Goal: Task Accomplishment & Management: Use online tool/utility

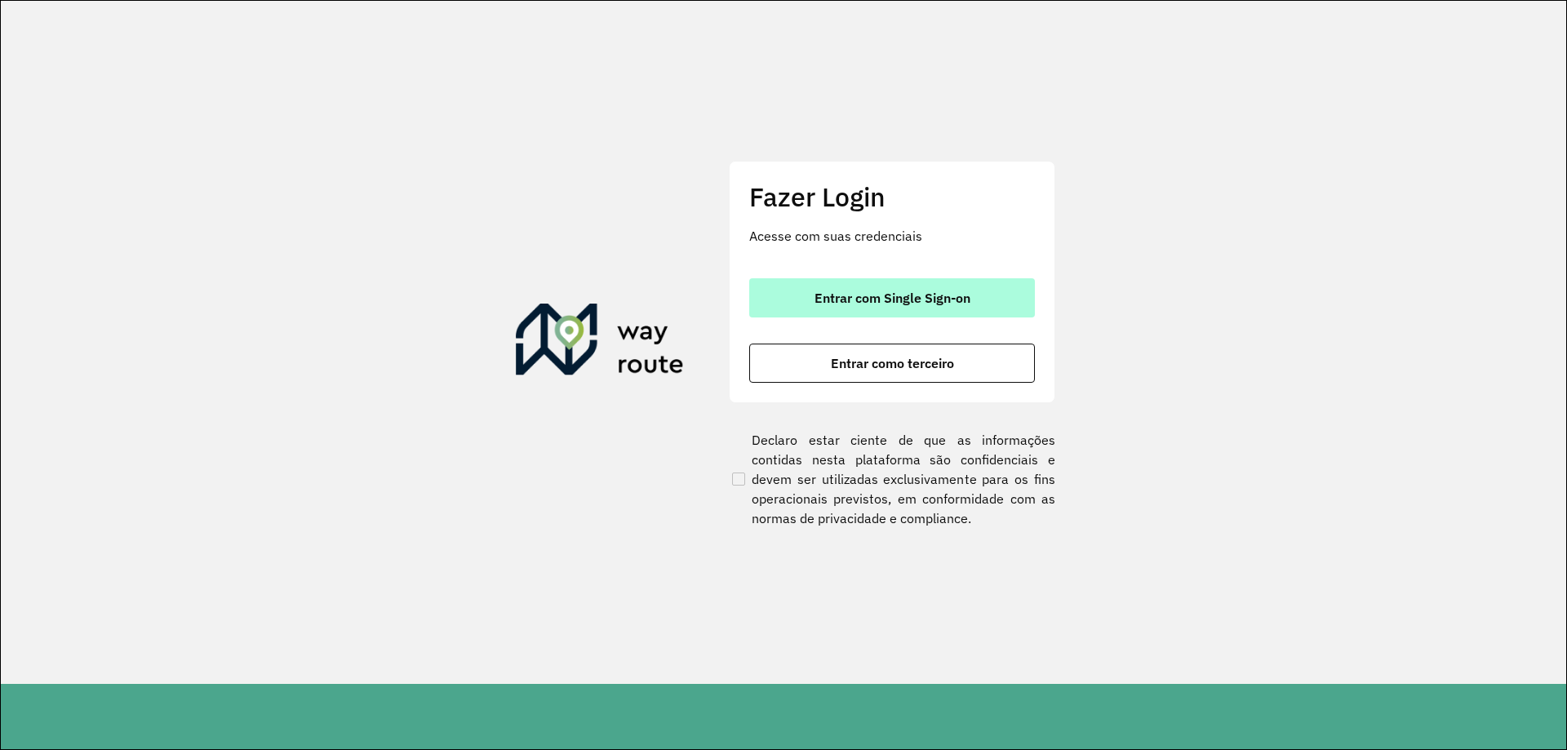
click at [915, 287] on button "Entrar com Single Sign-on" at bounding box center [892, 297] width 286 height 39
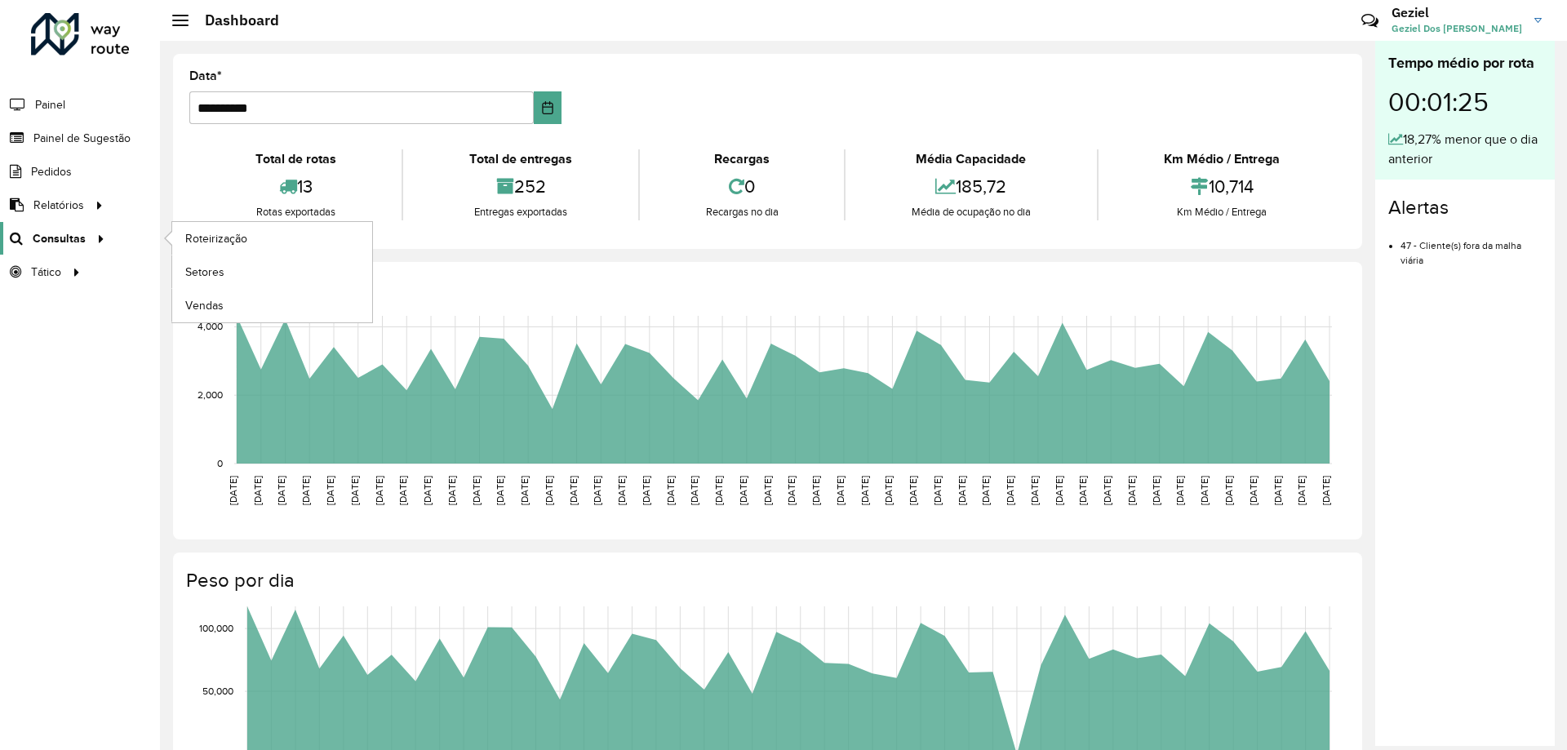
click at [70, 233] on span "Consultas" at bounding box center [59, 238] width 53 height 17
click at [217, 232] on span "Roteirização" at bounding box center [218, 238] width 66 height 17
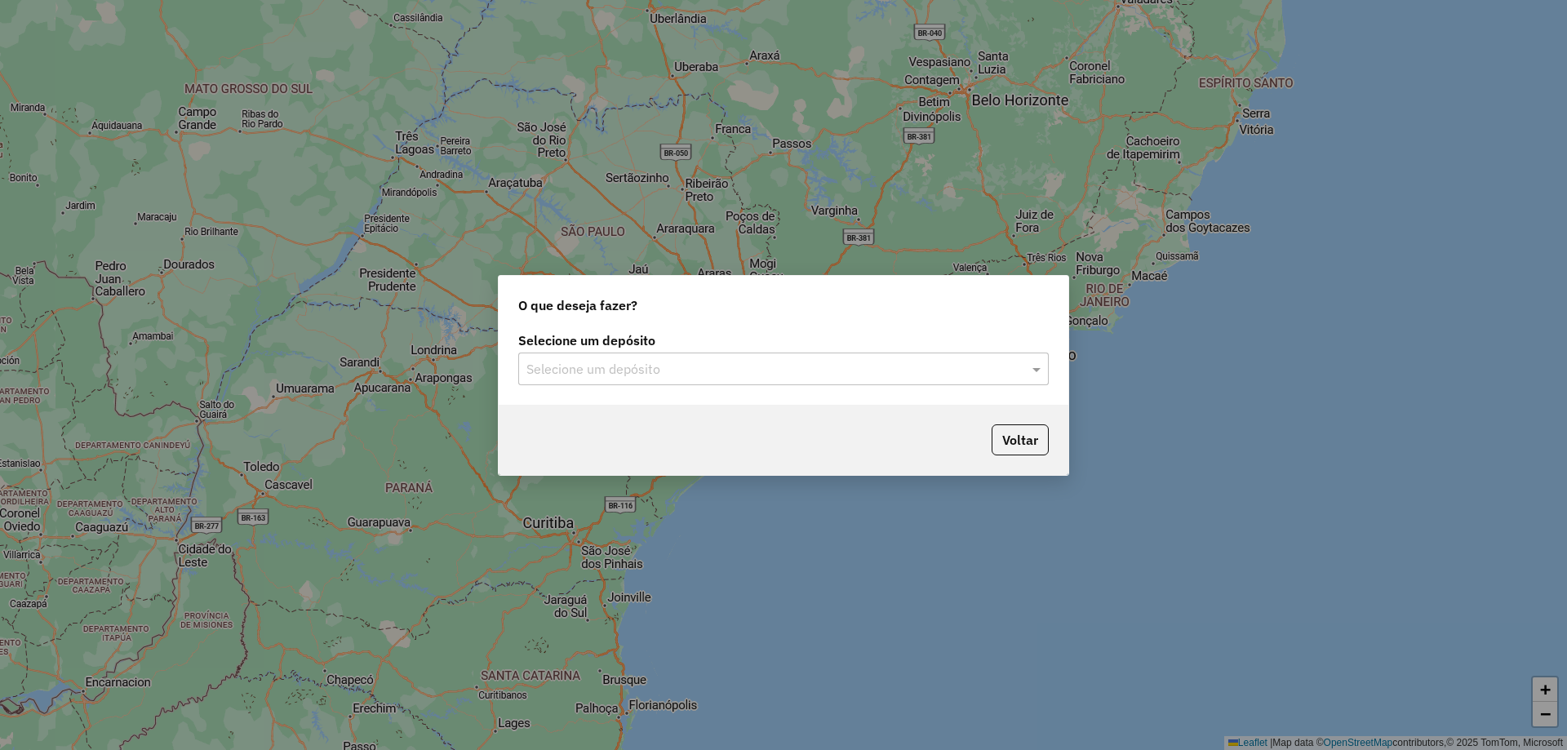
click at [682, 382] on div "Selecione um depósito" at bounding box center [783, 369] width 531 height 33
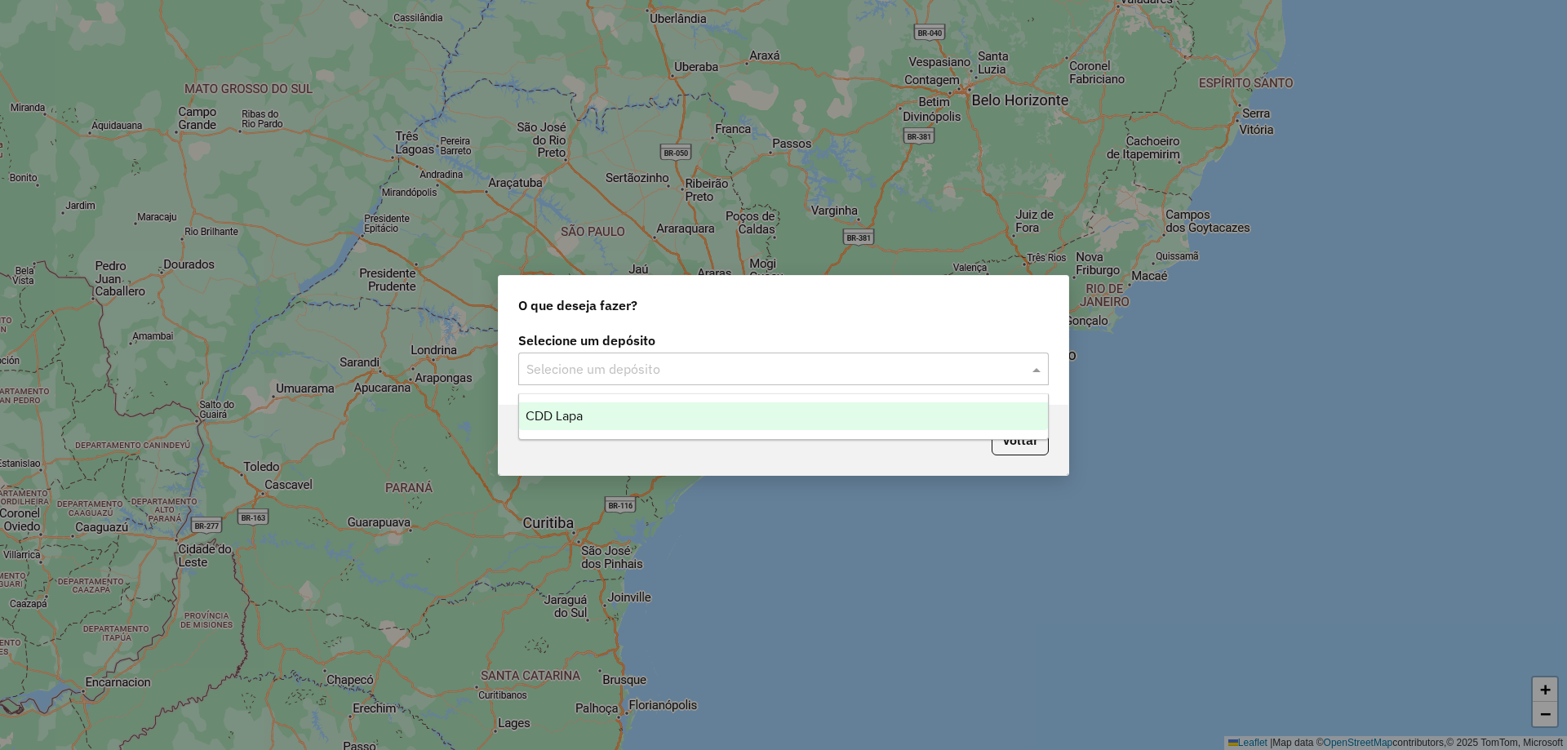
drag, startPoint x: 584, startPoint y: 416, endPoint x: 865, endPoint y: 388, distance: 283.1
click at [586, 417] on div "CDD Lapa" at bounding box center [783, 416] width 529 height 28
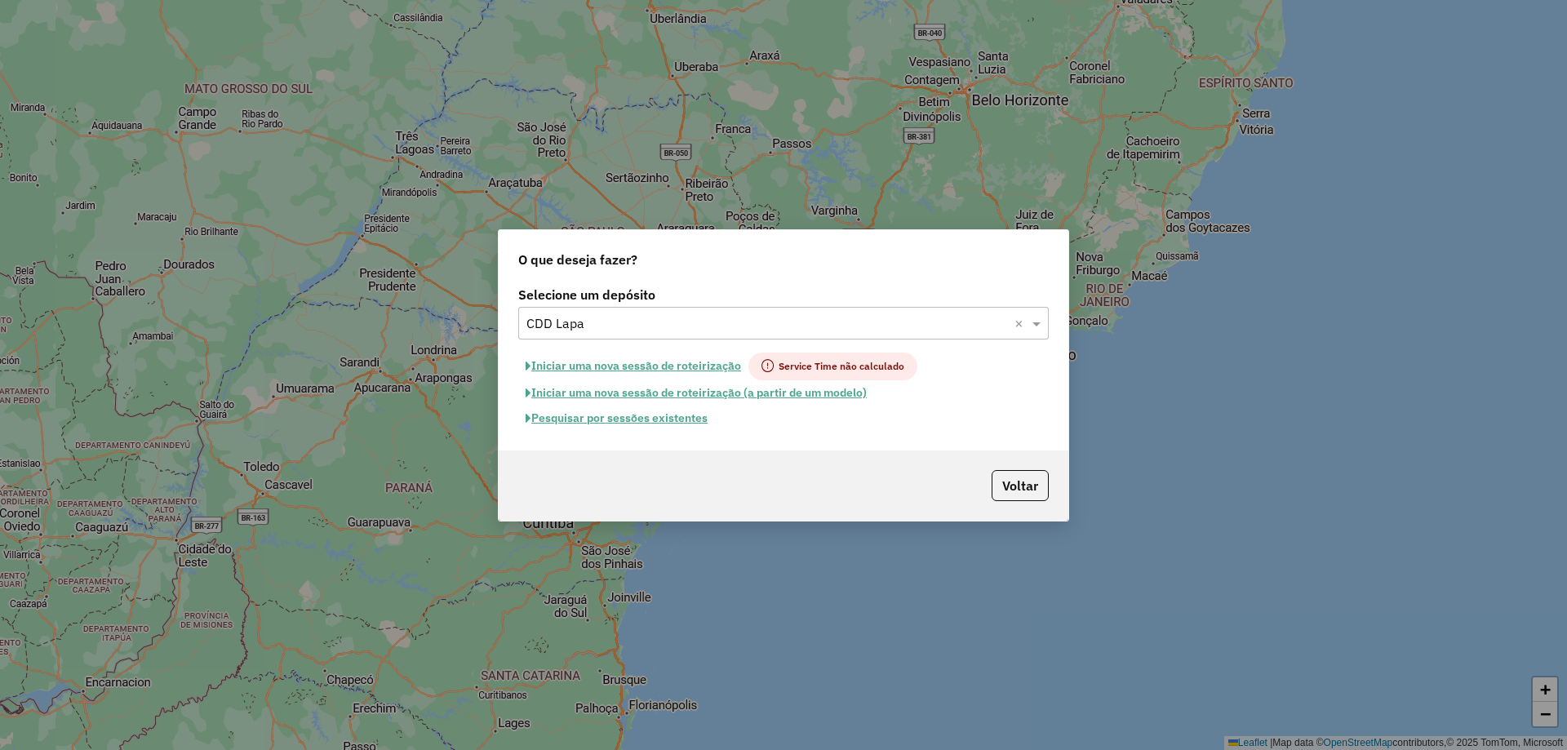
click at [1028, 367] on div "Iniciar uma nova sessão de roteirização Service Time não calculado" at bounding box center [783, 367] width 531 height 28
click at [573, 366] on button "Iniciar uma nova sessão de roteirização" at bounding box center [633, 367] width 230 height 28
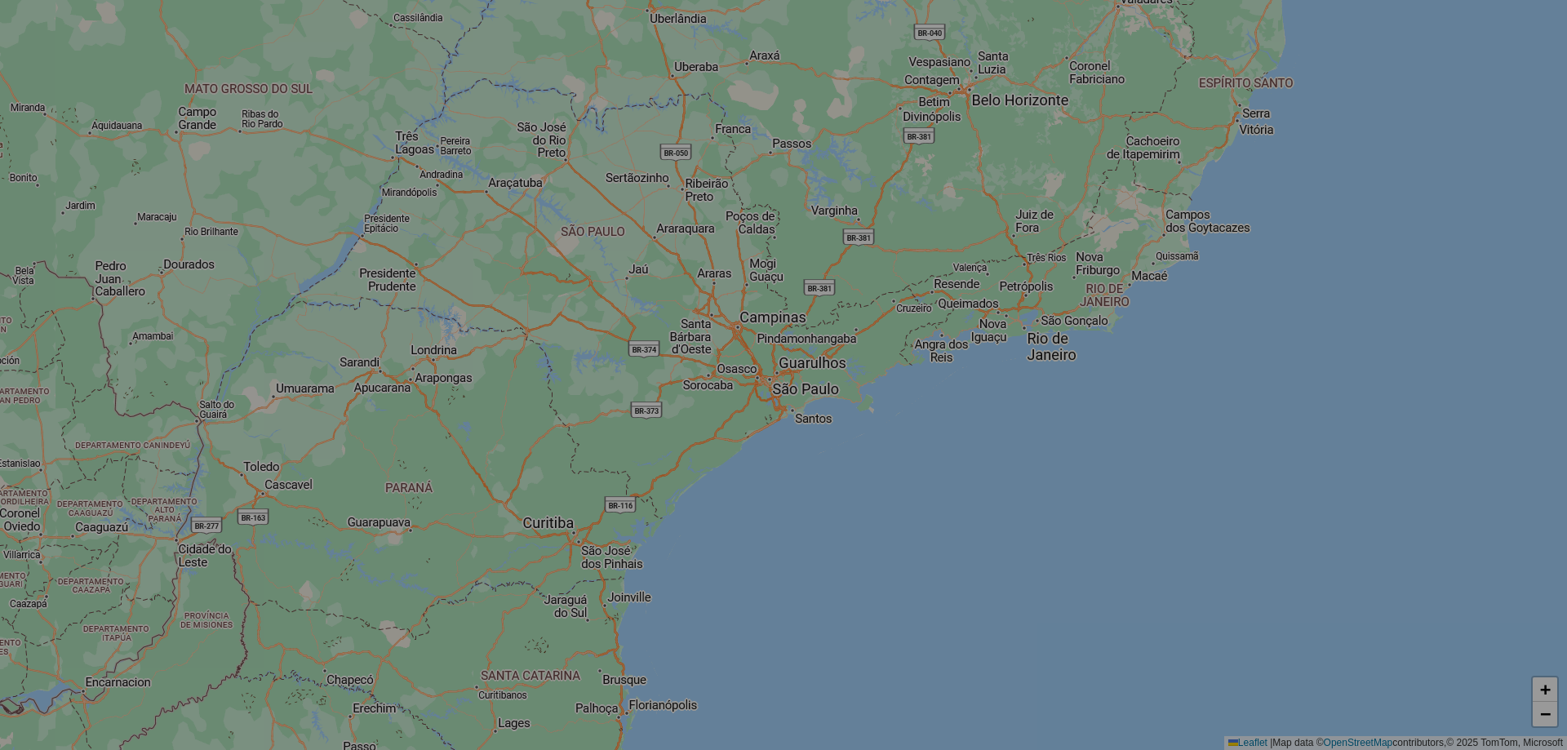
select select "*"
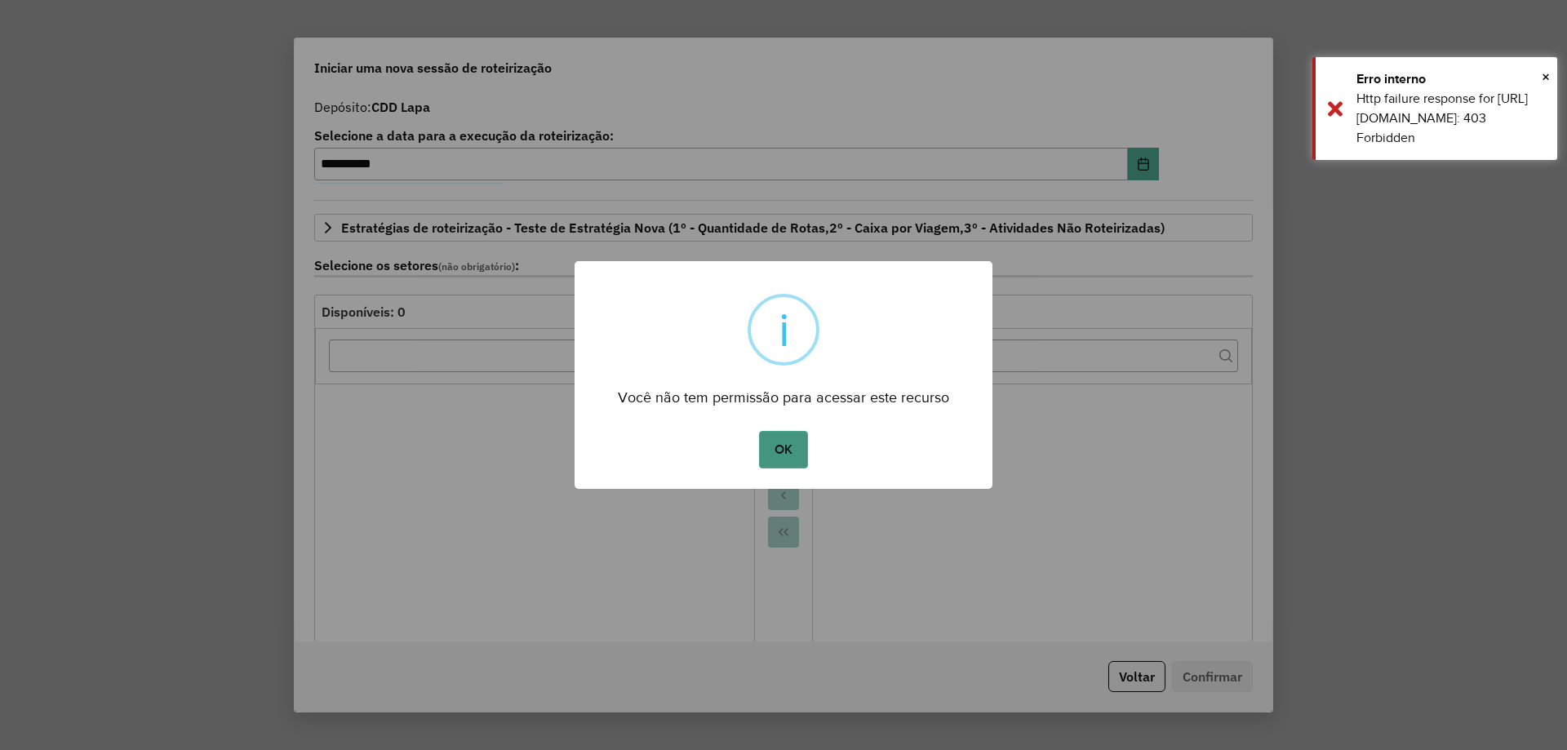
click at [788, 436] on button "OK" at bounding box center [783, 450] width 48 height 38
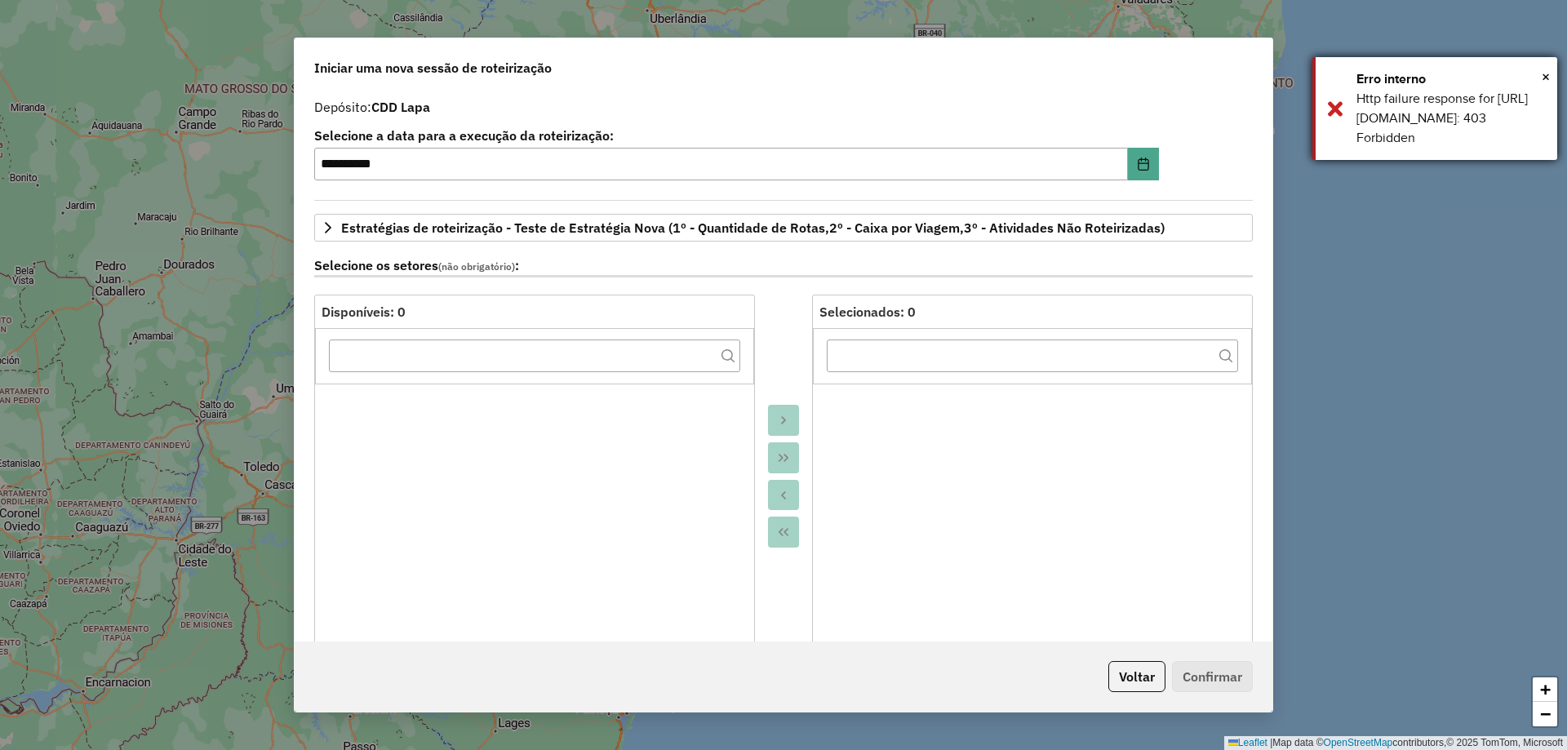
click at [1541, 68] on div "× Erro interno Http failure response for https://apim.ambevdevs.com.br/roteiriz…" at bounding box center [1435, 108] width 245 height 103
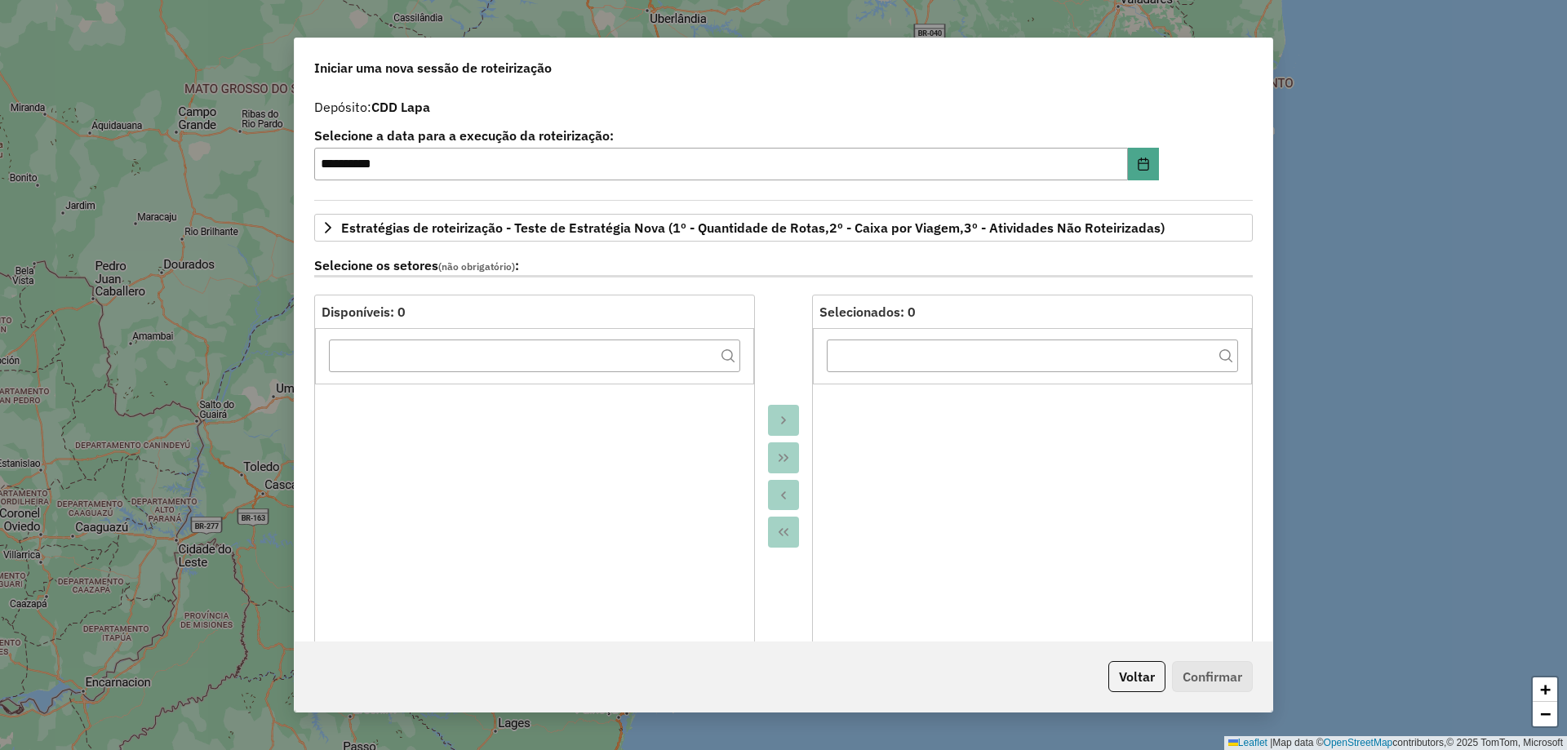
click at [1278, 42] on div "**********" at bounding box center [783, 375] width 1567 height 750
click at [56, 137] on div "**********" at bounding box center [783, 375] width 1567 height 750
click at [1123, 671] on button "Voltar" at bounding box center [1137, 676] width 57 height 31
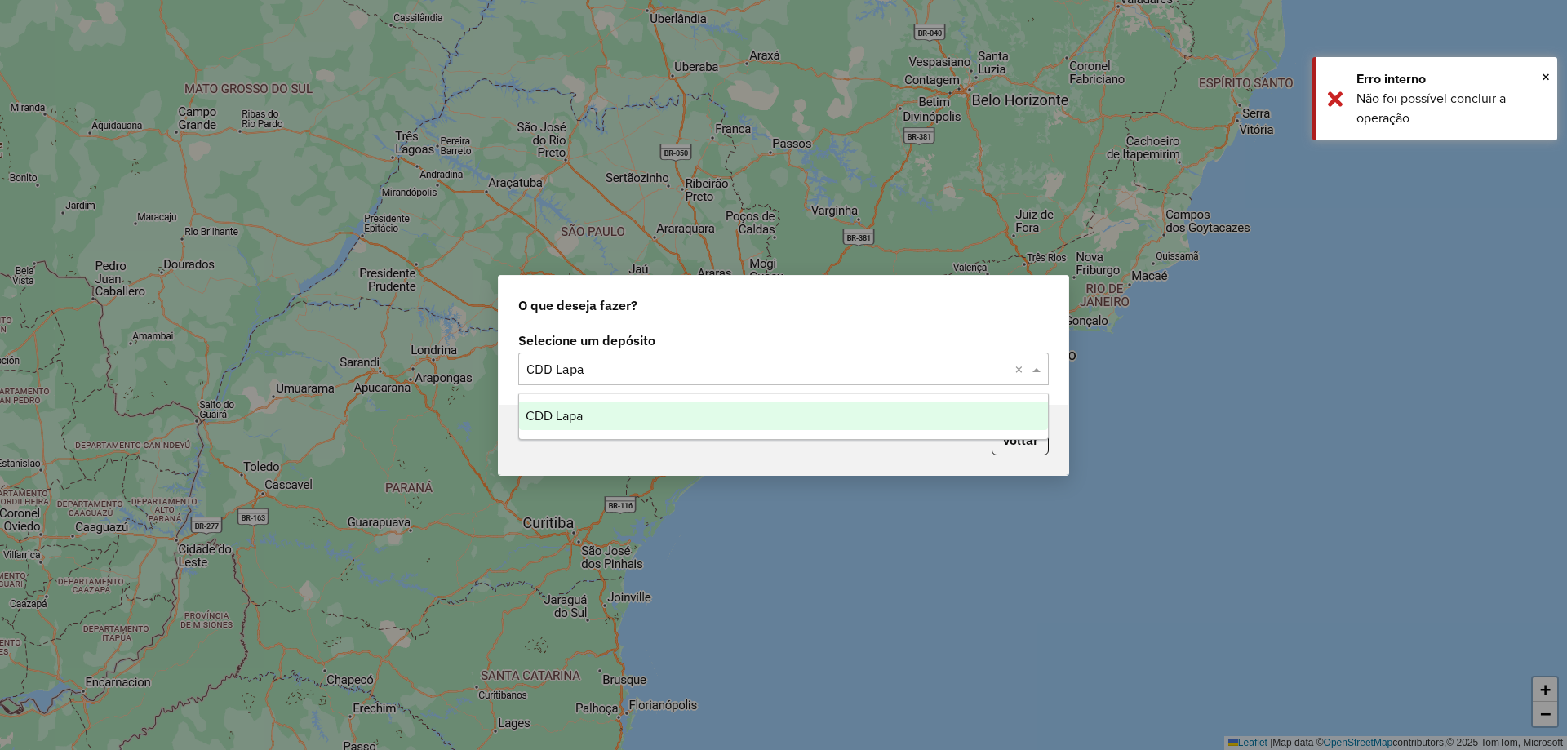
click at [793, 370] on input "text" at bounding box center [768, 370] width 482 height 20
click at [625, 411] on div "CDD Lapa" at bounding box center [783, 416] width 529 height 28
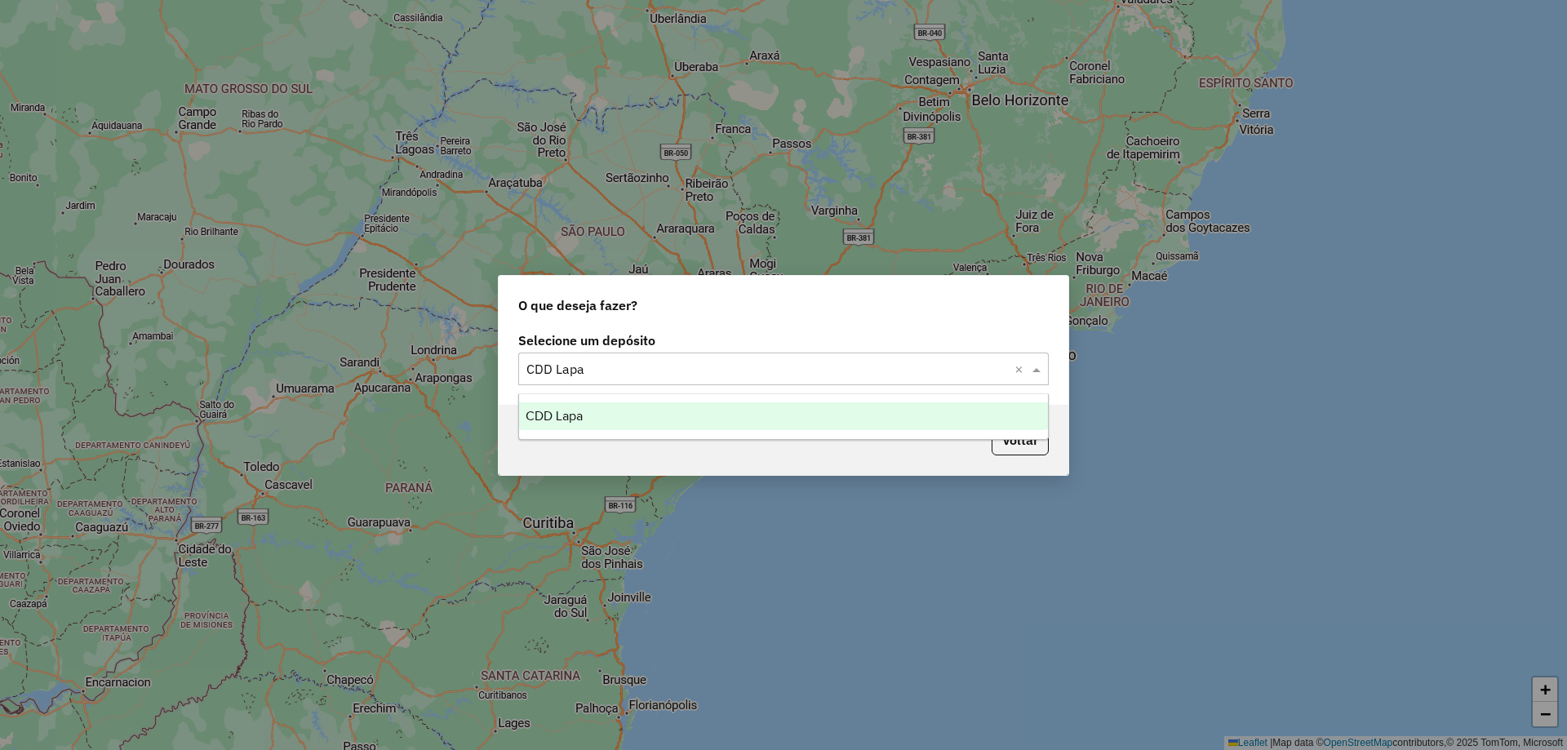
click at [674, 367] on input "text" at bounding box center [768, 370] width 482 height 20
click at [669, 417] on div "CDD Lapa" at bounding box center [783, 416] width 529 height 28
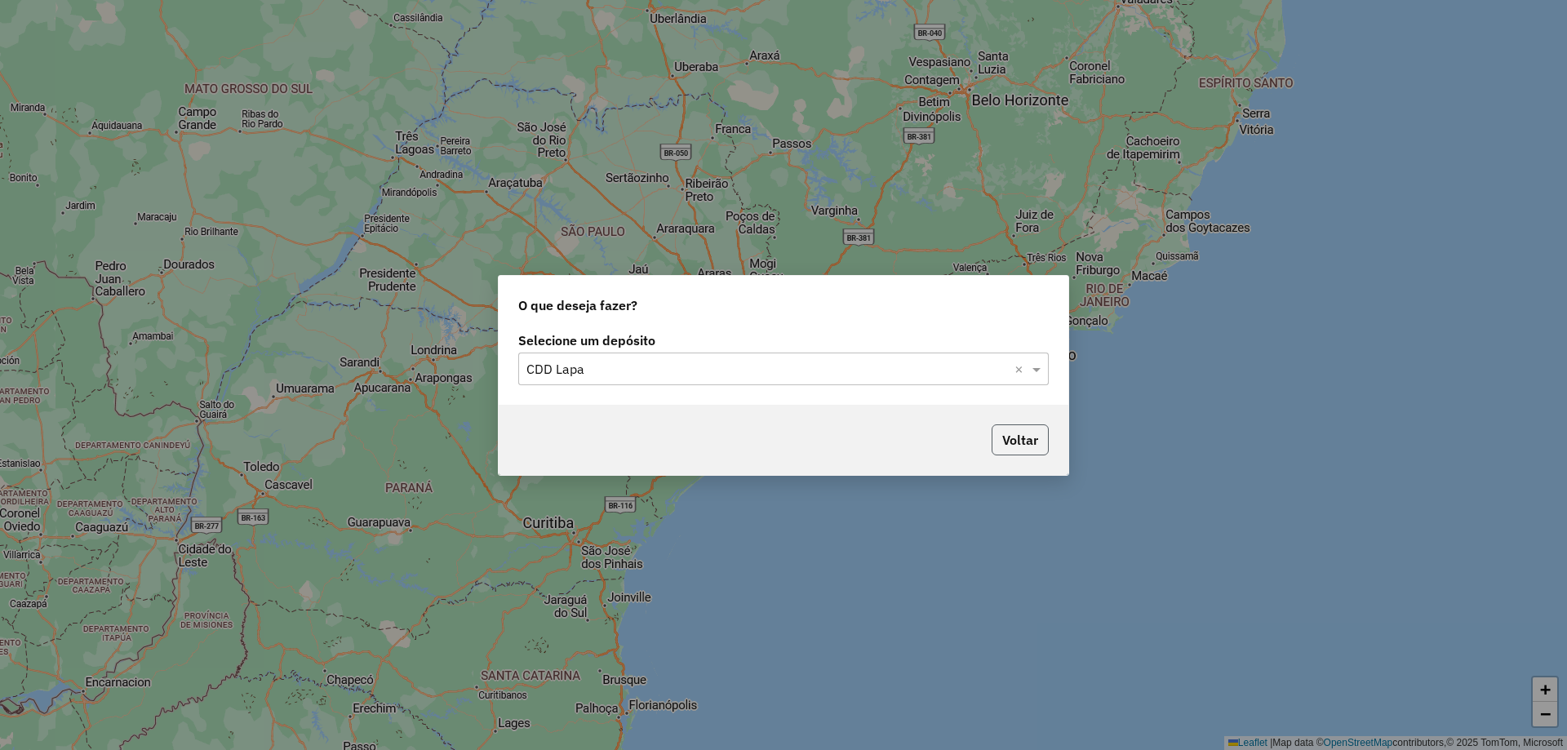
click at [1036, 438] on button "Voltar" at bounding box center [1020, 440] width 57 height 31
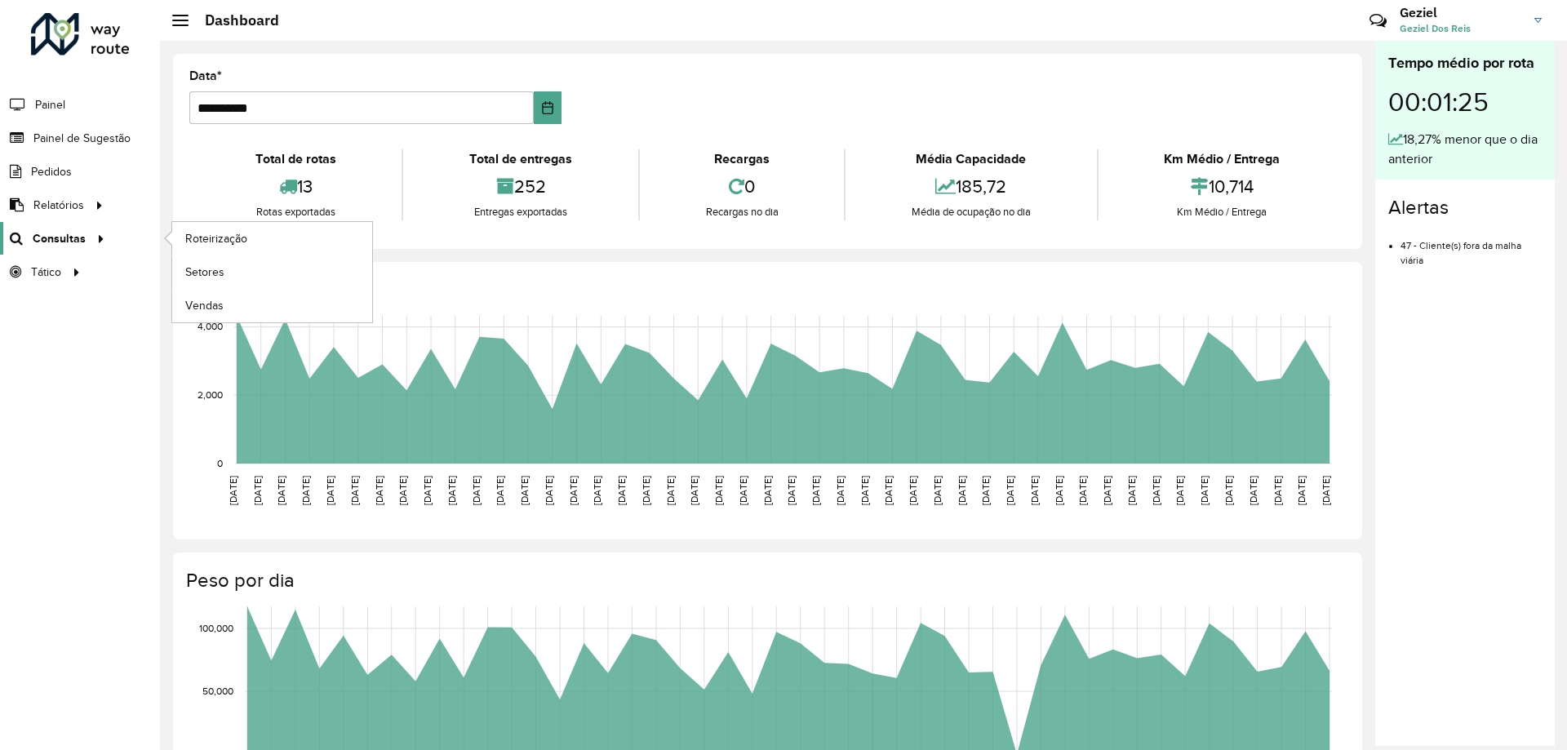
click at [87, 239] on div at bounding box center [98, 238] width 24 height 17
click at [224, 239] on span "Roteirização" at bounding box center [218, 238] width 66 height 17
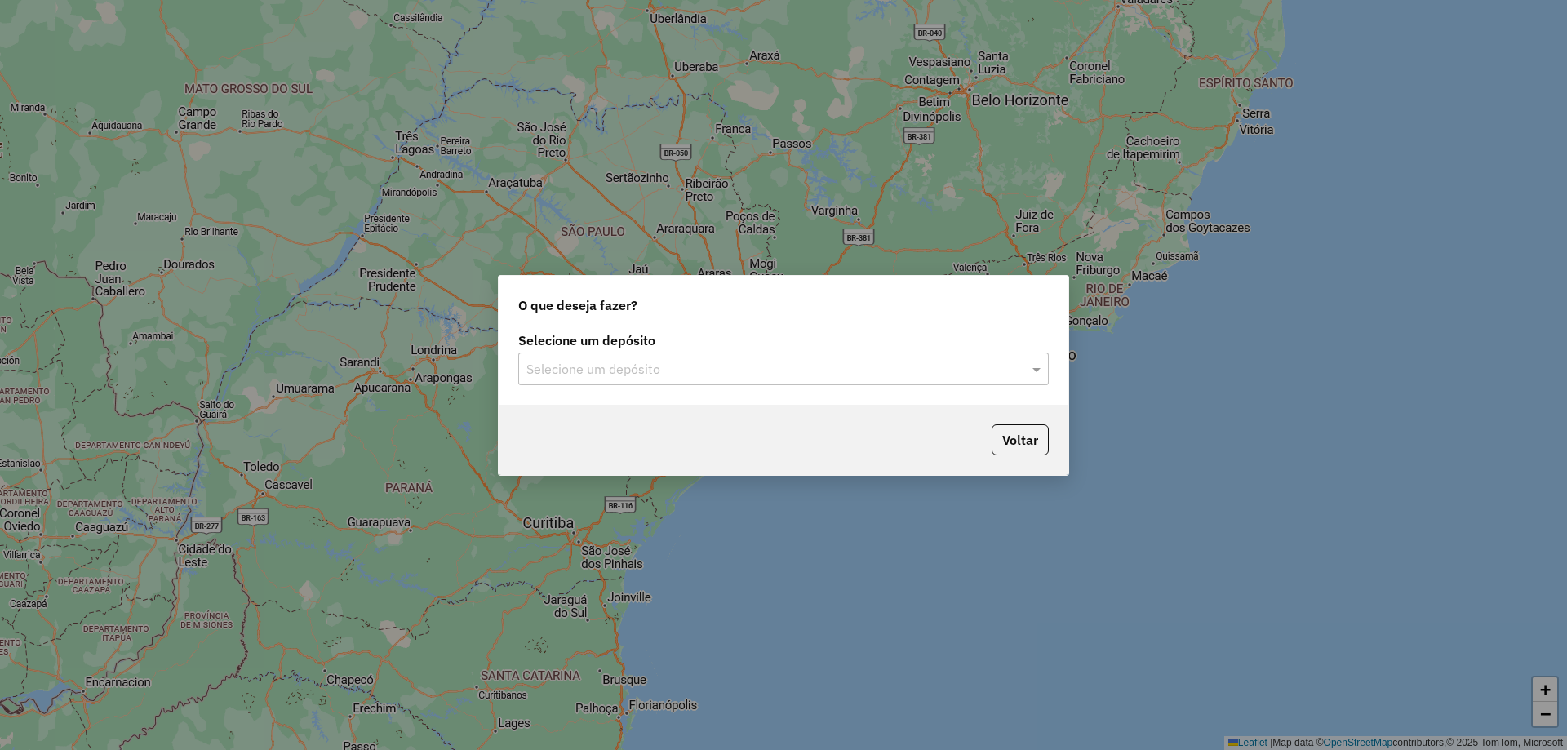
click at [686, 375] on input "text" at bounding box center [768, 370] width 482 height 20
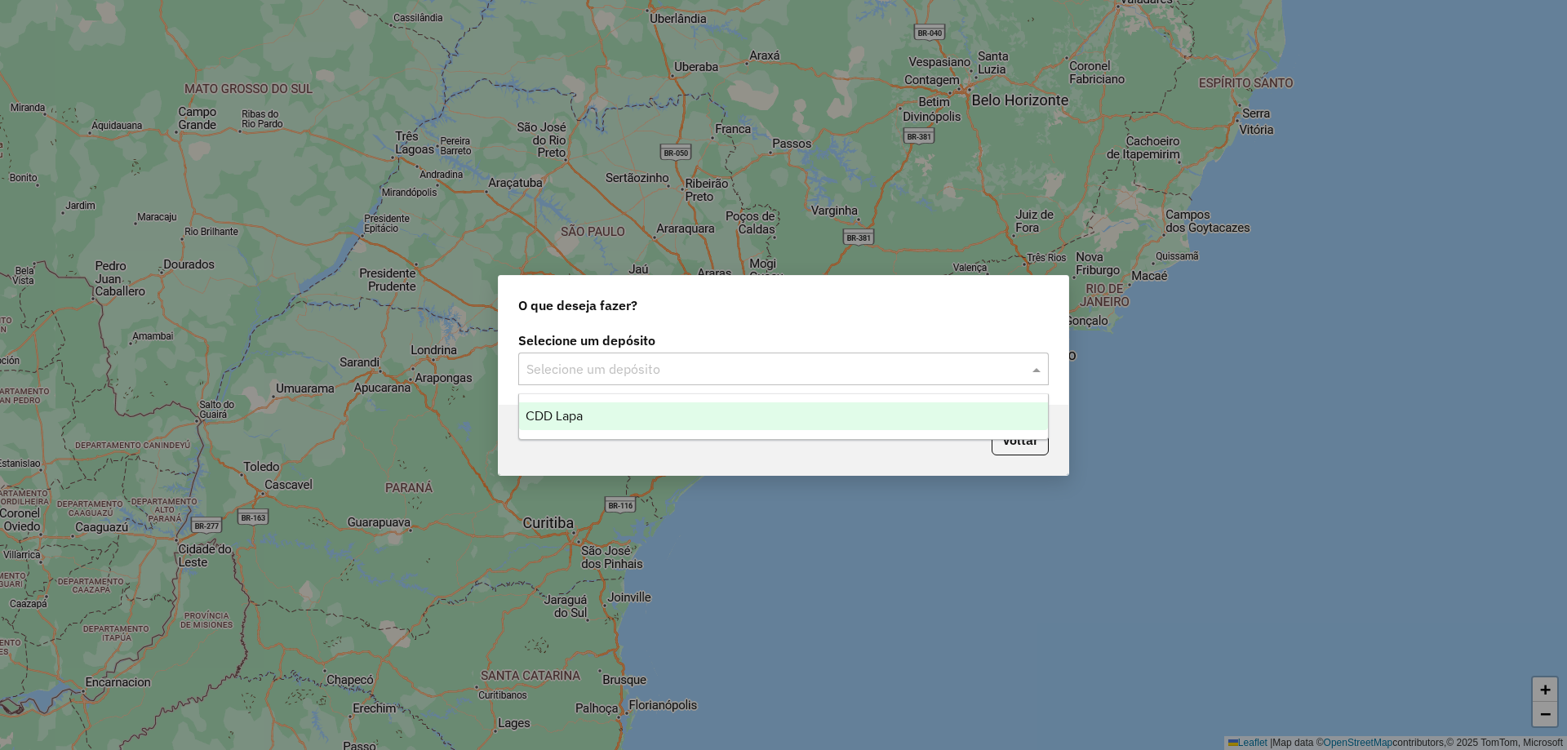
click at [647, 414] on div "CDD Lapa" at bounding box center [783, 416] width 529 height 28
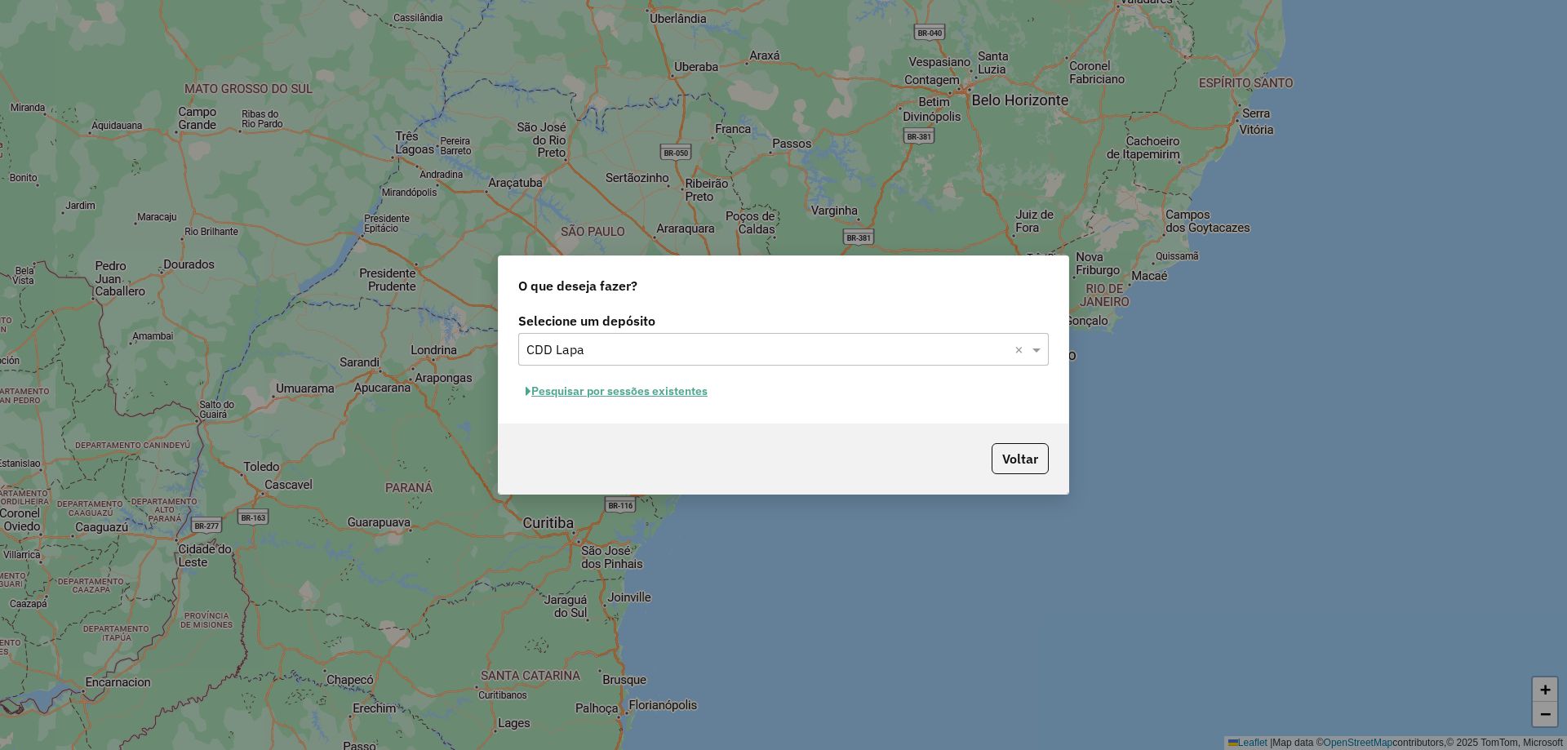
click at [650, 390] on button "Pesquisar por sessões existentes" at bounding box center [616, 391] width 197 height 25
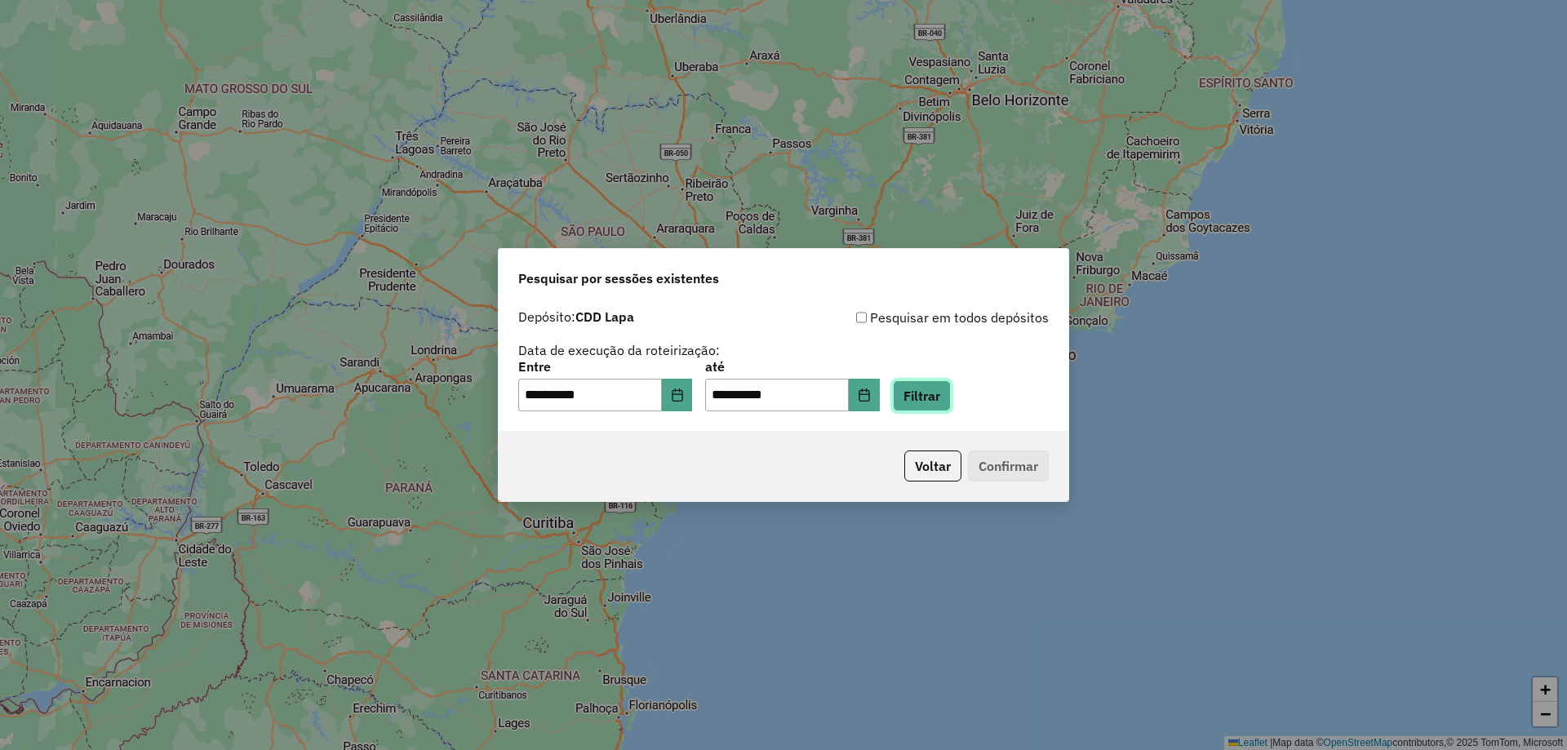
click at [945, 400] on button "Filtrar" at bounding box center [922, 395] width 58 height 31
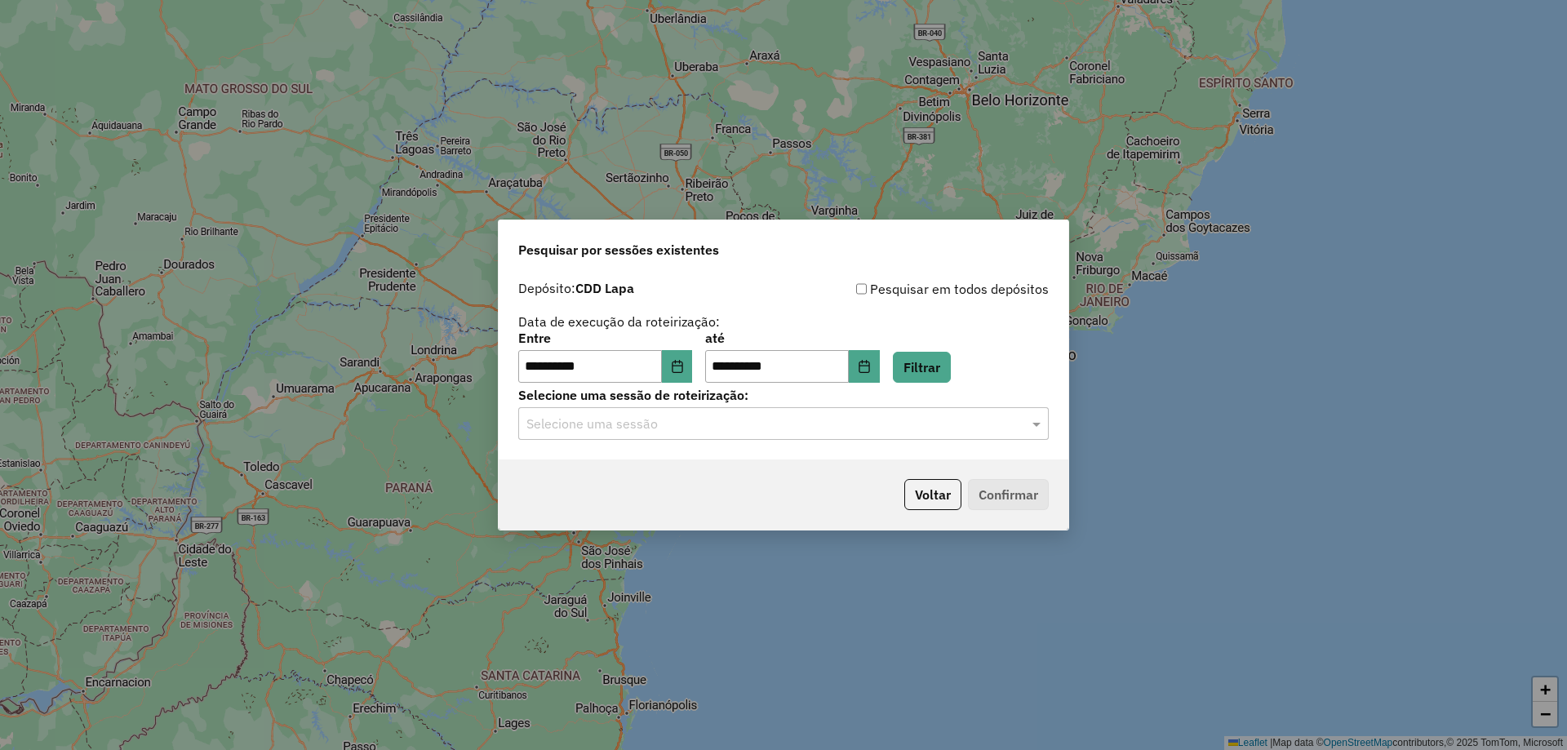
click at [629, 421] on input "text" at bounding box center [768, 425] width 482 height 20
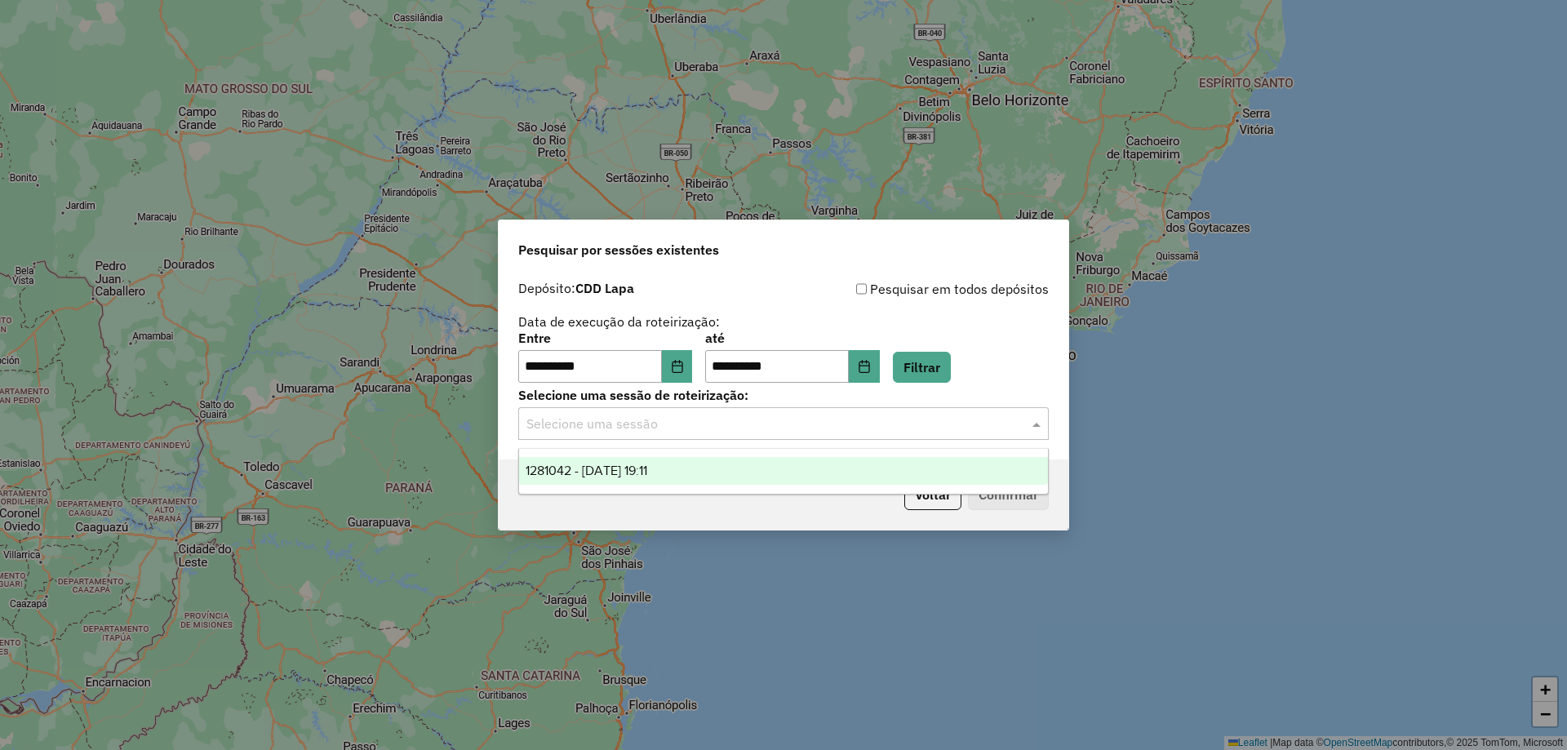
click at [696, 469] on div "1281042 - 23/09/2025 19:11" at bounding box center [783, 471] width 529 height 28
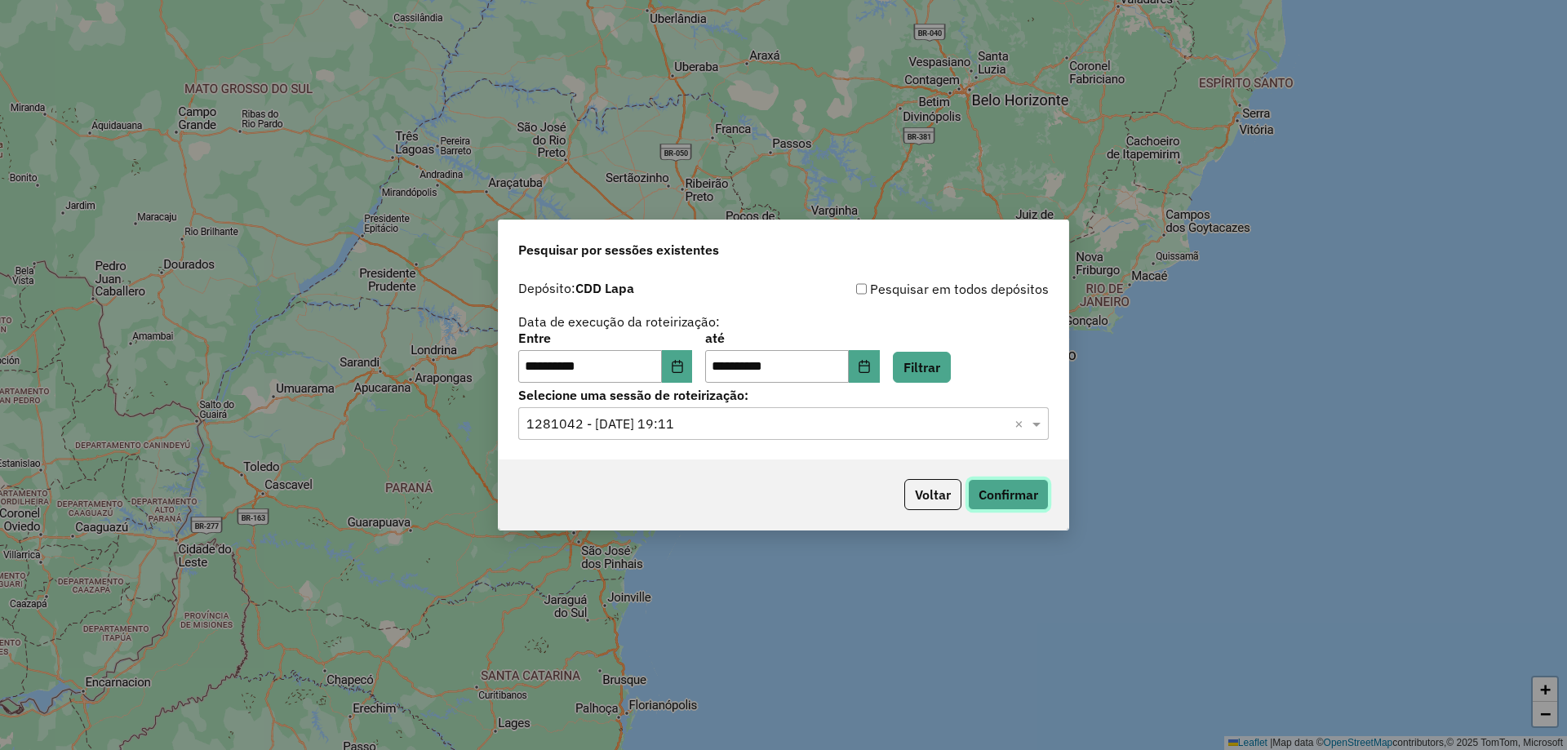
click at [1016, 494] on button "Confirmar" at bounding box center [1008, 494] width 81 height 31
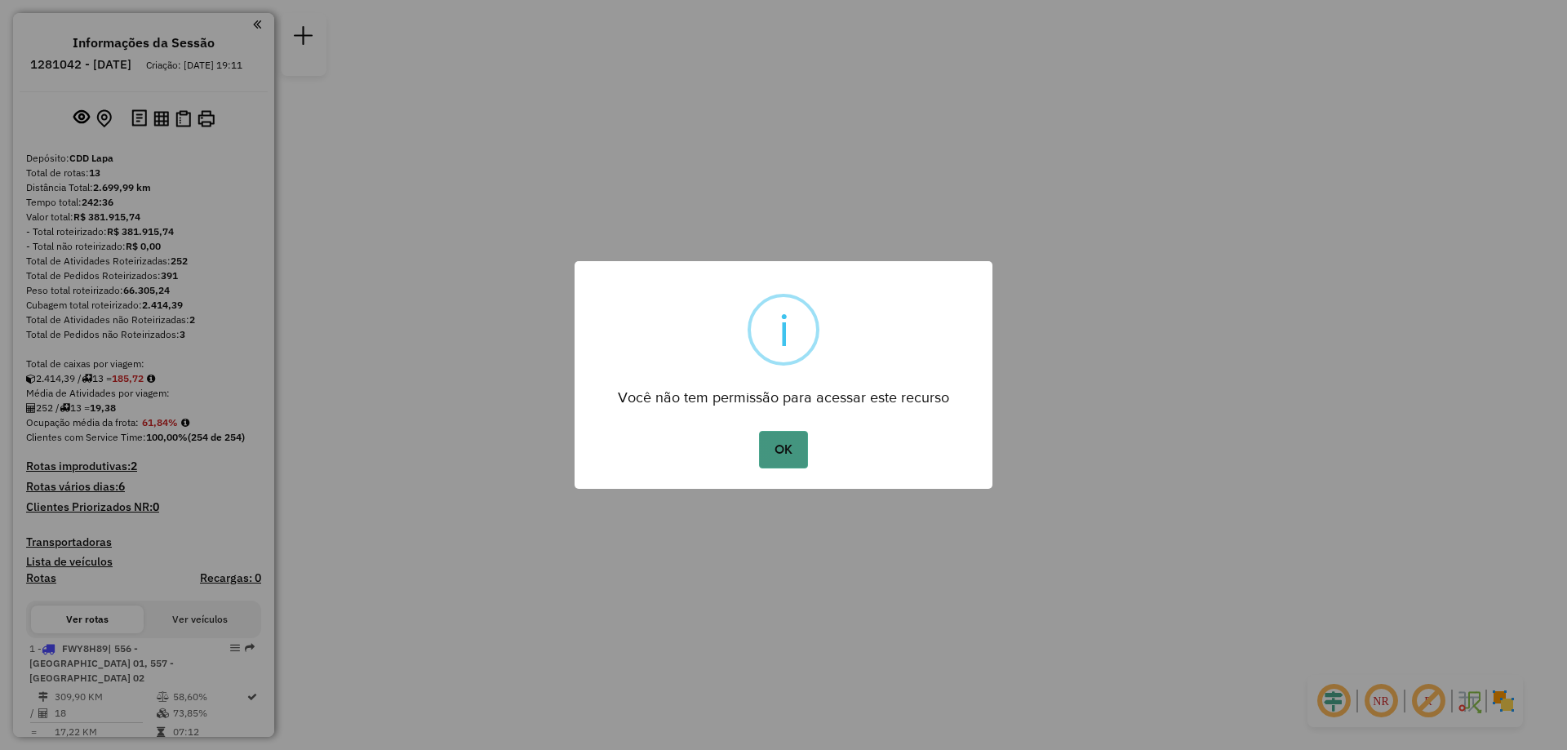
drag, startPoint x: 784, startPoint y: 452, endPoint x: 895, endPoint y: 463, distance: 111.5
click at [784, 451] on button "OK" at bounding box center [783, 450] width 48 height 38
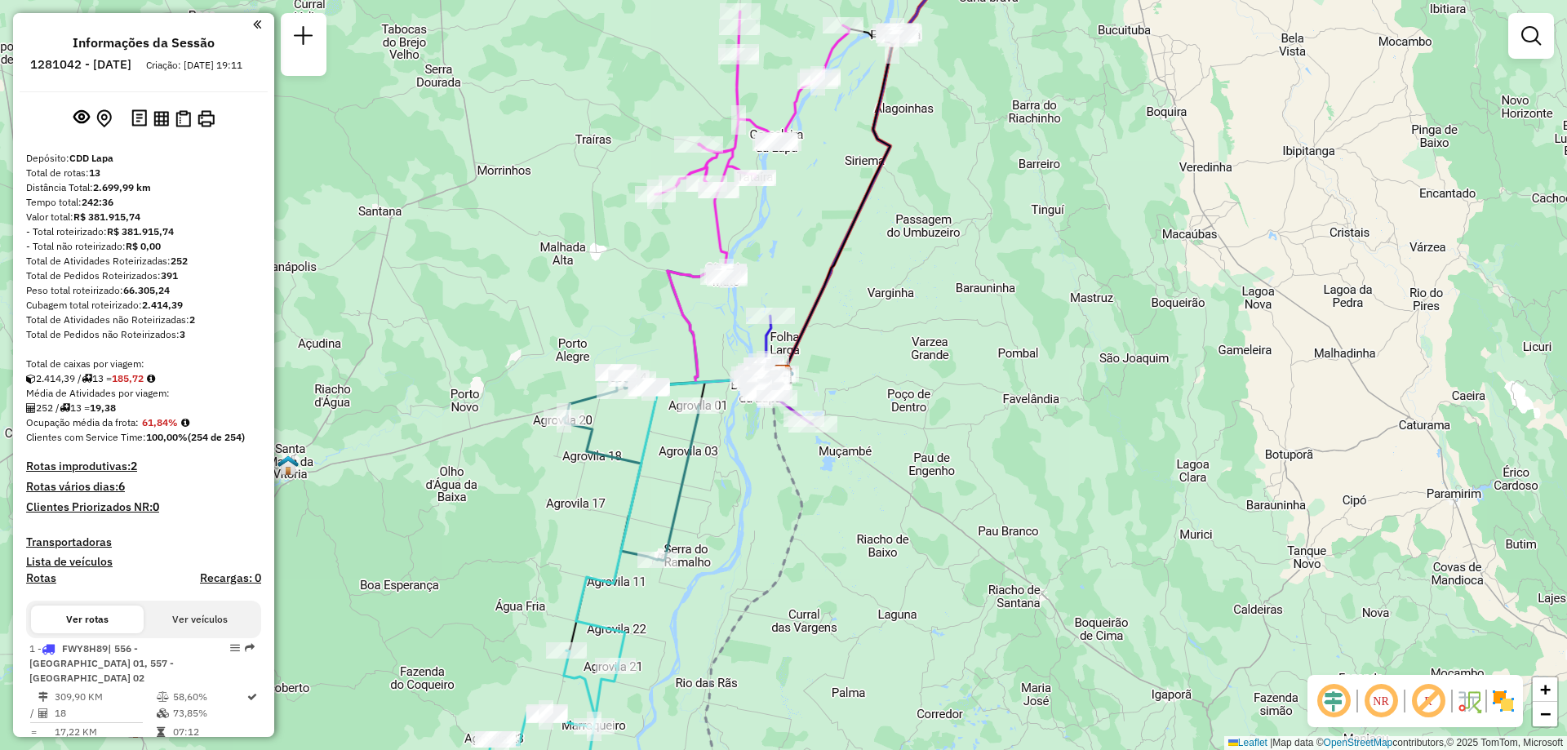
click at [1390, 700] on em at bounding box center [1381, 701] width 39 height 39
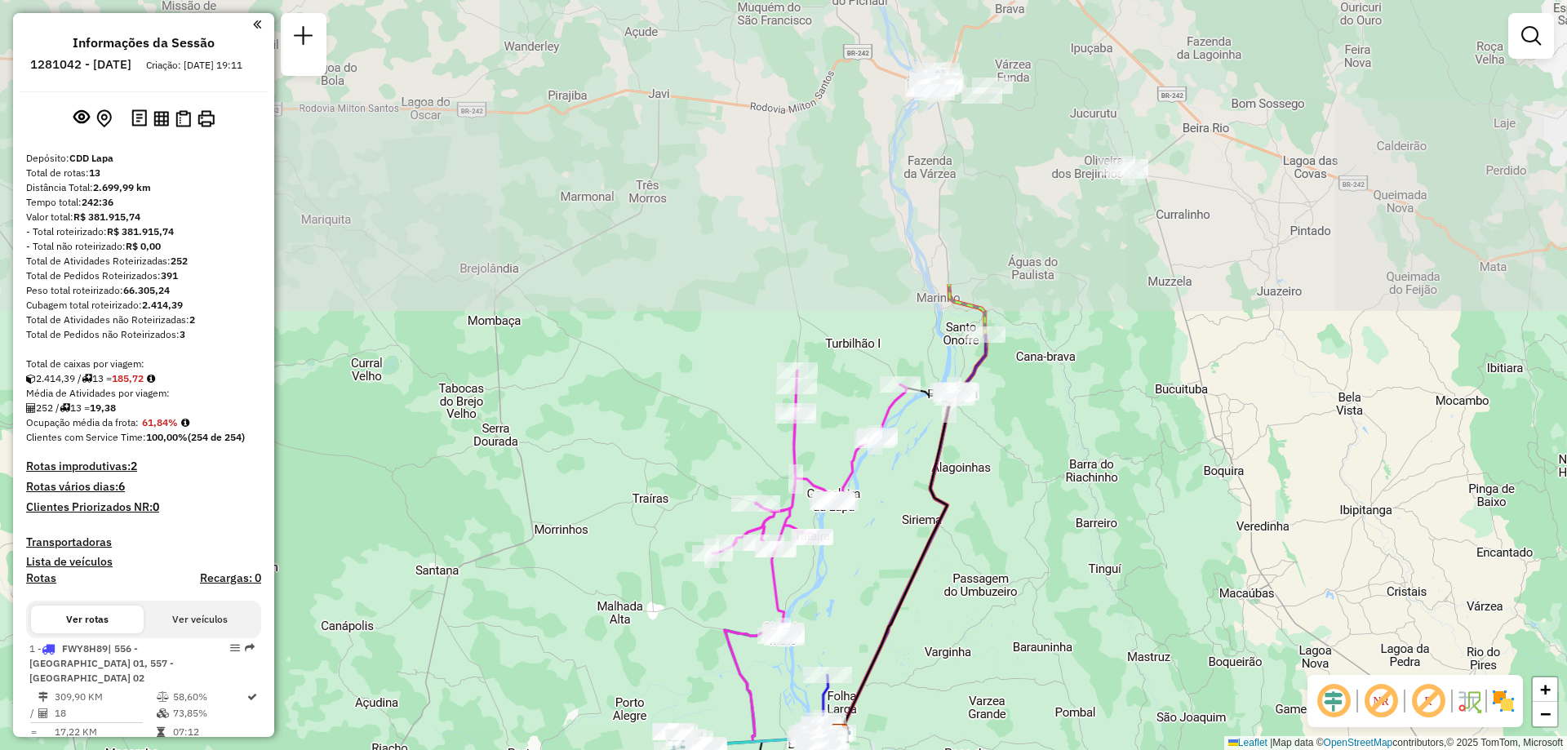
drag, startPoint x: 996, startPoint y: 118, endPoint x: 1053, endPoint y: 478, distance: 363.7
click at [1053, 478] on div "Janela de atendimento Grade de atendimento Capacidade Transportadoras Veículos …" at bounding box center [783, 375] width 1567 height 750
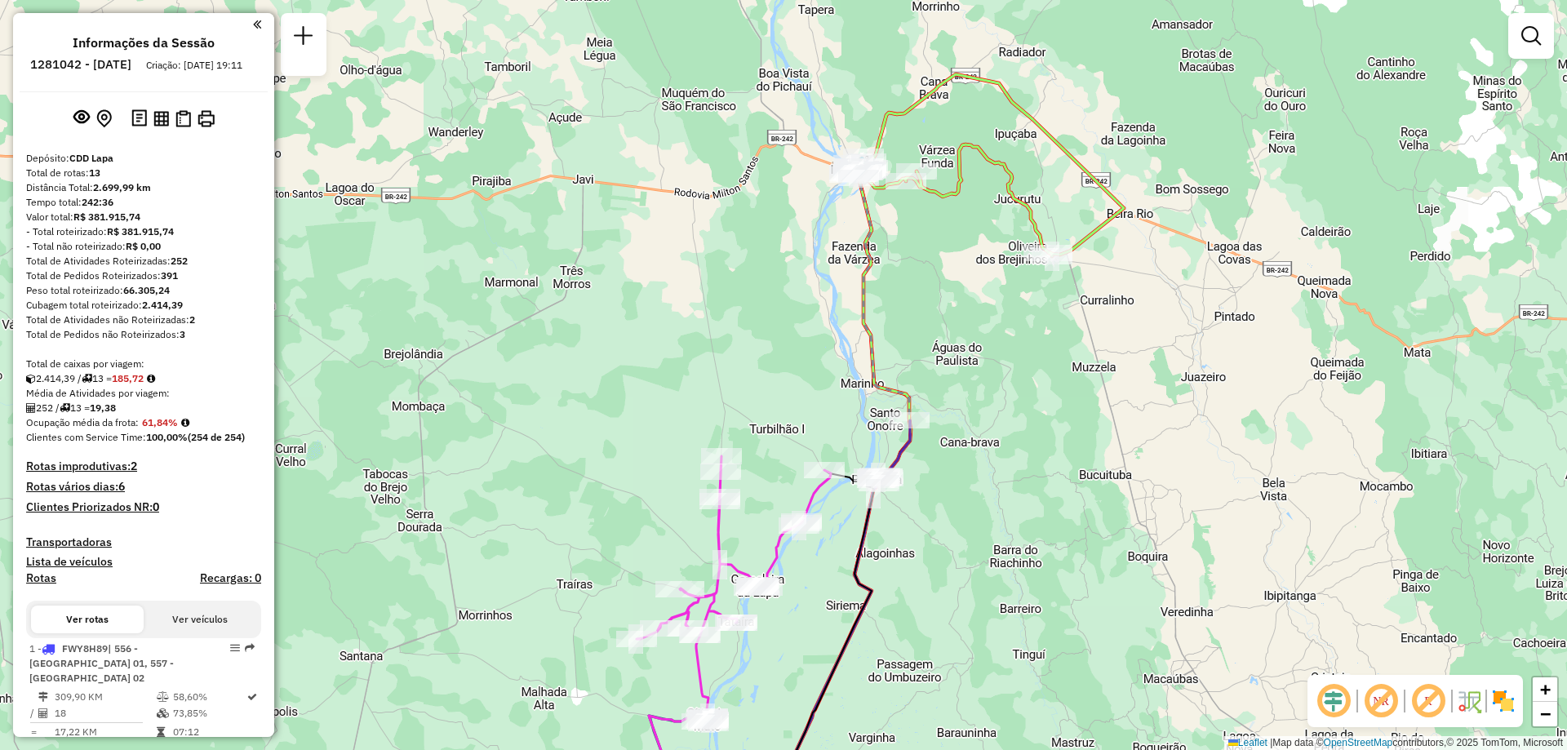
drag, startPoint x: 1126, startPoint y: 415, endPoint x: 1050, endPoint y: 500, distance: 114.5
click at [1050, 500] on div "Janela de atendimento Grade de atendimento Capacidade Transportadoras Veículos …" at bounding box center [783, 375] width 1567 height 750
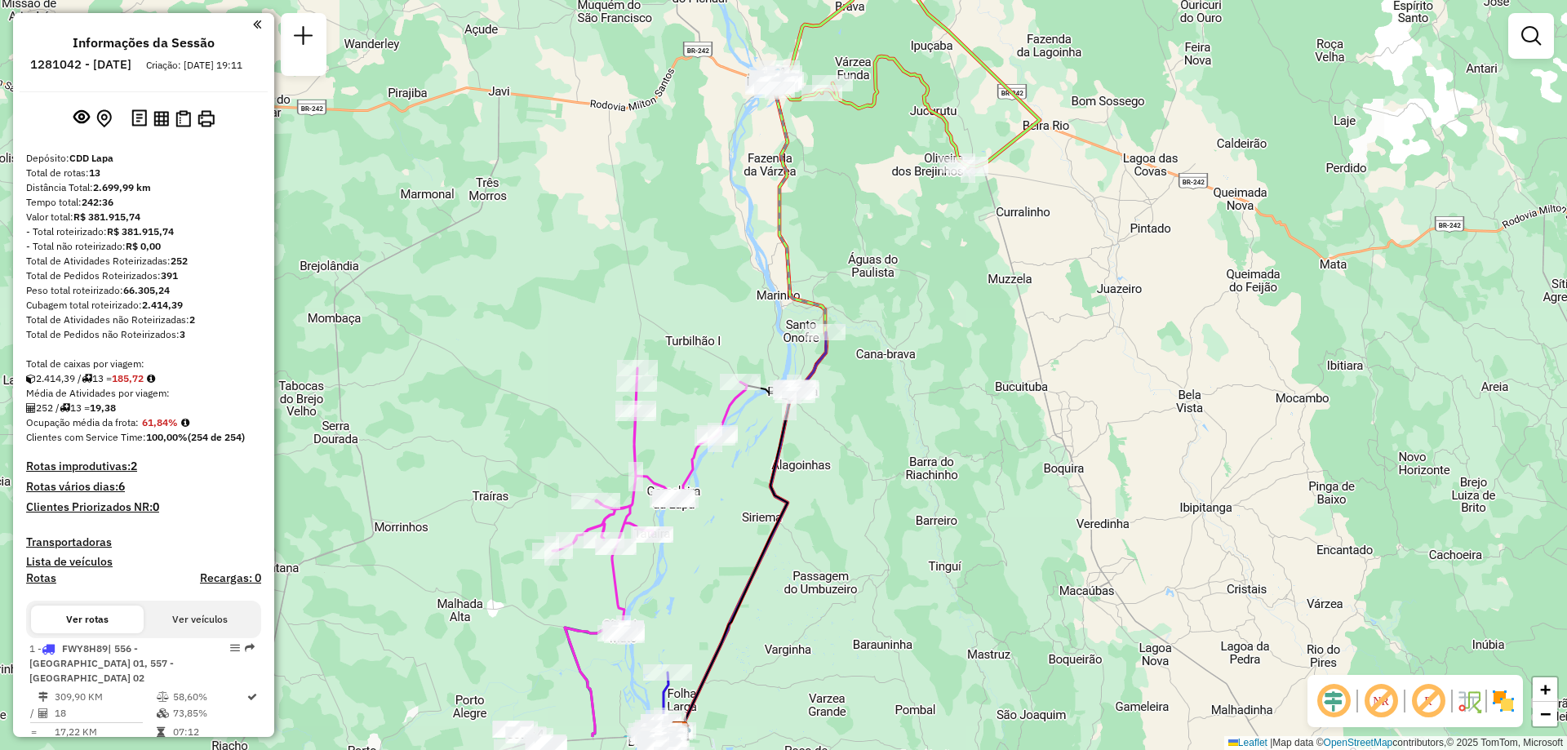
drag, startPoint x: 1084, startPoint y: 409, endPoint x: 1013, endPoint y: 331, distance: 105.8
click at [1013, 331] on div "Janela de atendimento Grade de atendimento Capacidade Transportadoras Veículos …" at bounding box center [783, 375] width 1567 height 750
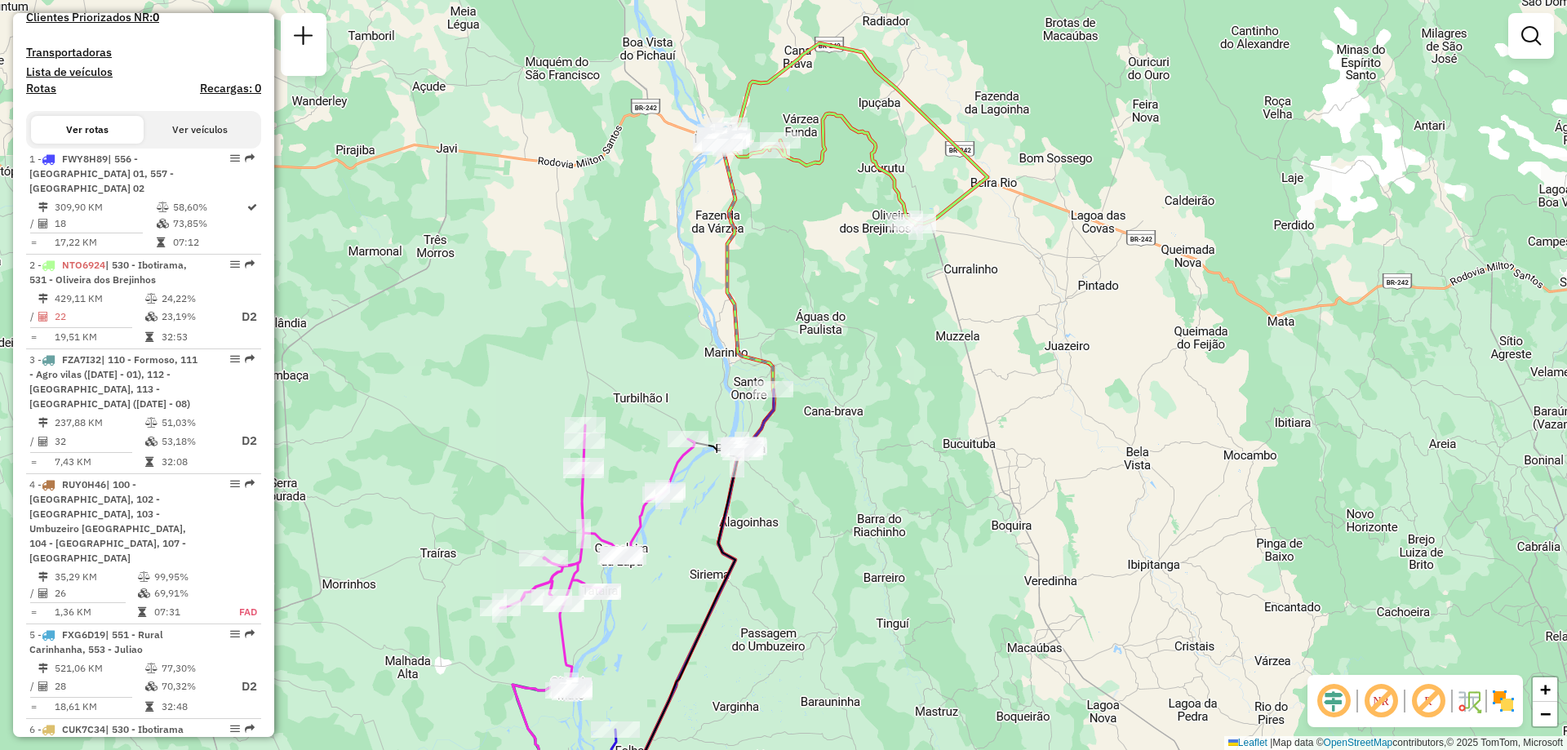
scroll to position [327, 0]
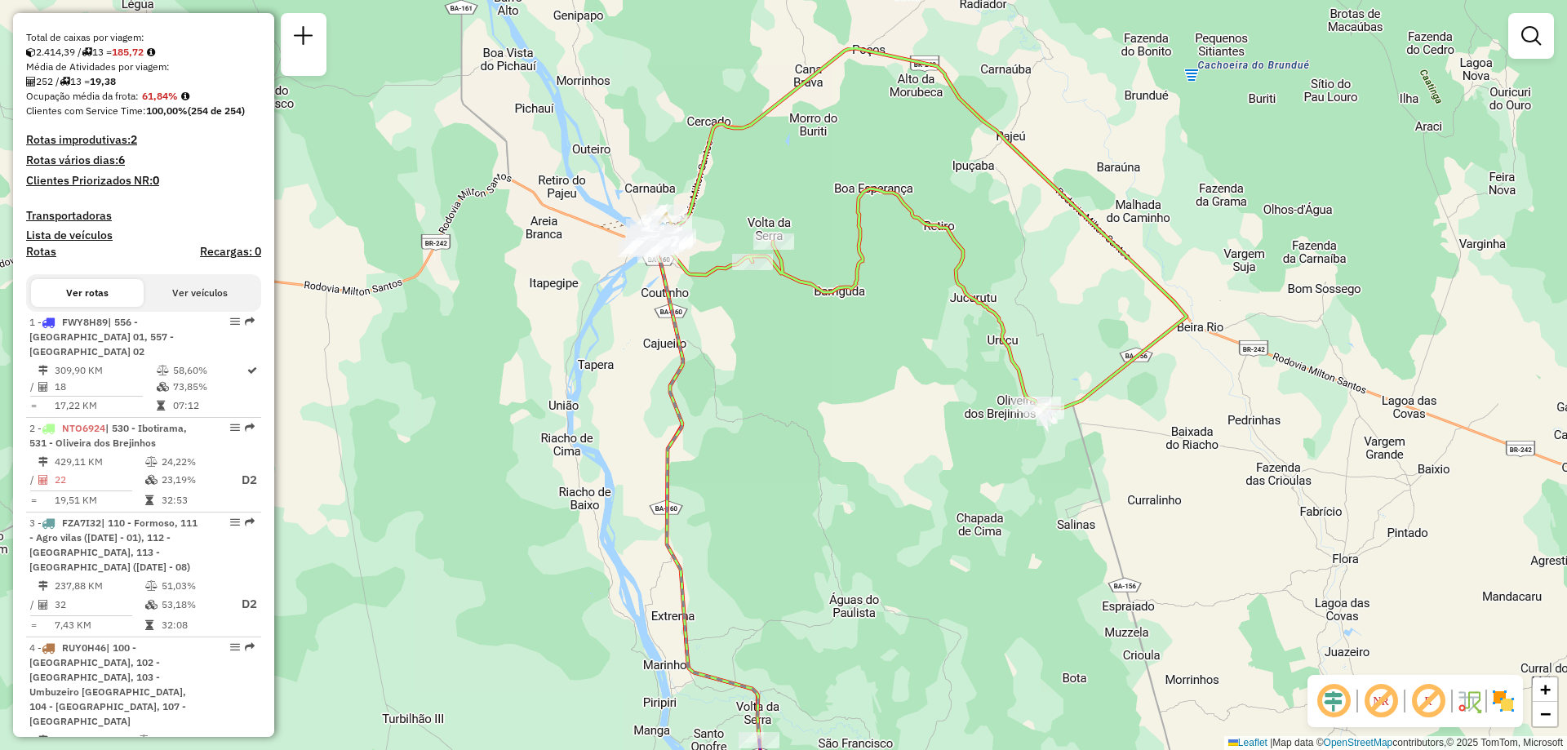
drag, startPoint x: 736, startPoint y: 213, endPoint x: 804, endPoint y: 324, distance: 130.5
click at [807, 333] on div "Janela de atendimento Grade de atendimento Capacidade Transportadoras Veículos …" at bounding box center [783, 375] width 1567 height 750
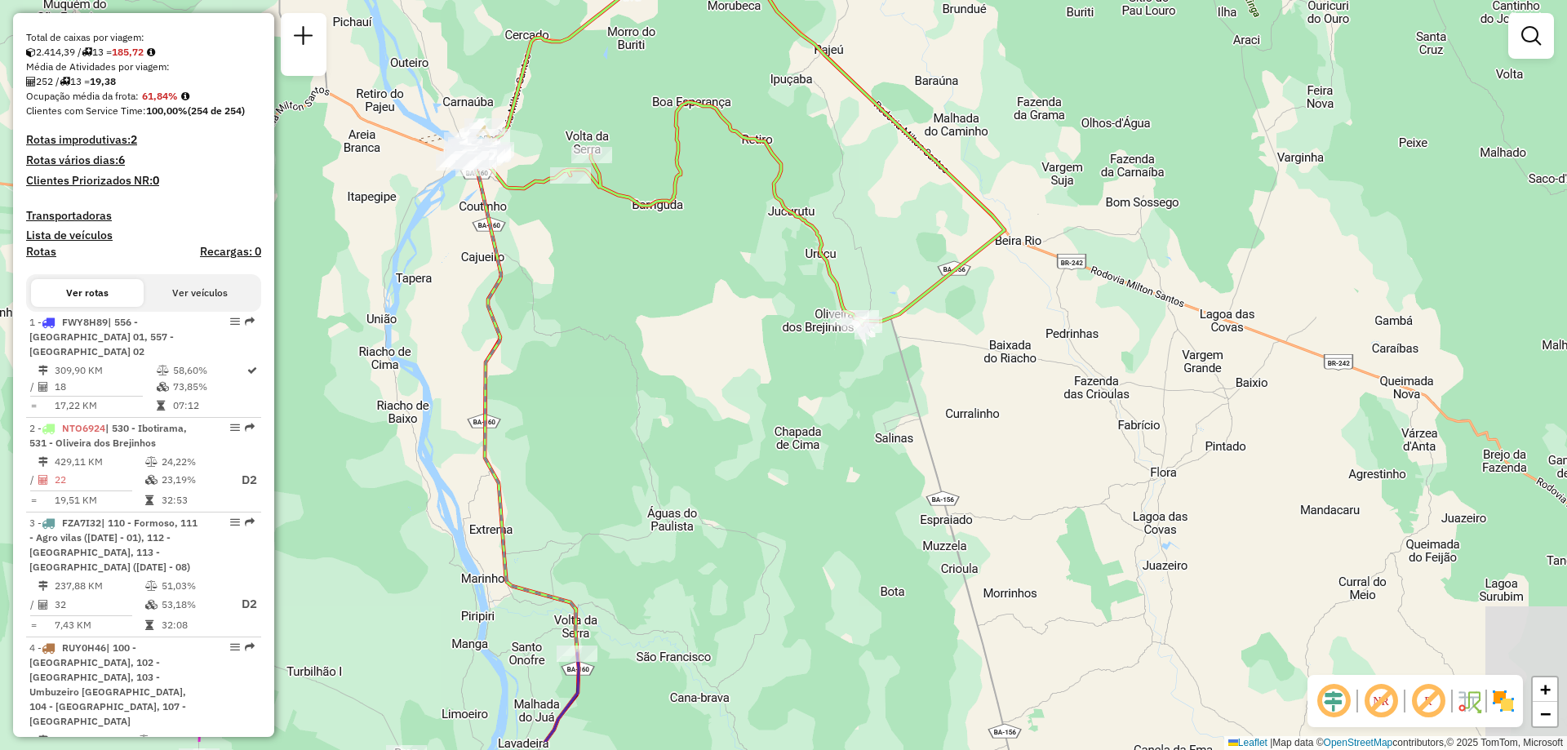
drag, startPoint x: 931, startPoint y: 289, endPoint x: 765, endPoint y: 212, distance: 183.4
click at [757, 184] on div "Janela de atendimento Grade de atendimento Capacidade Transportadoras Veículos …" at bounding box center [783, 375] width 1567 height 750
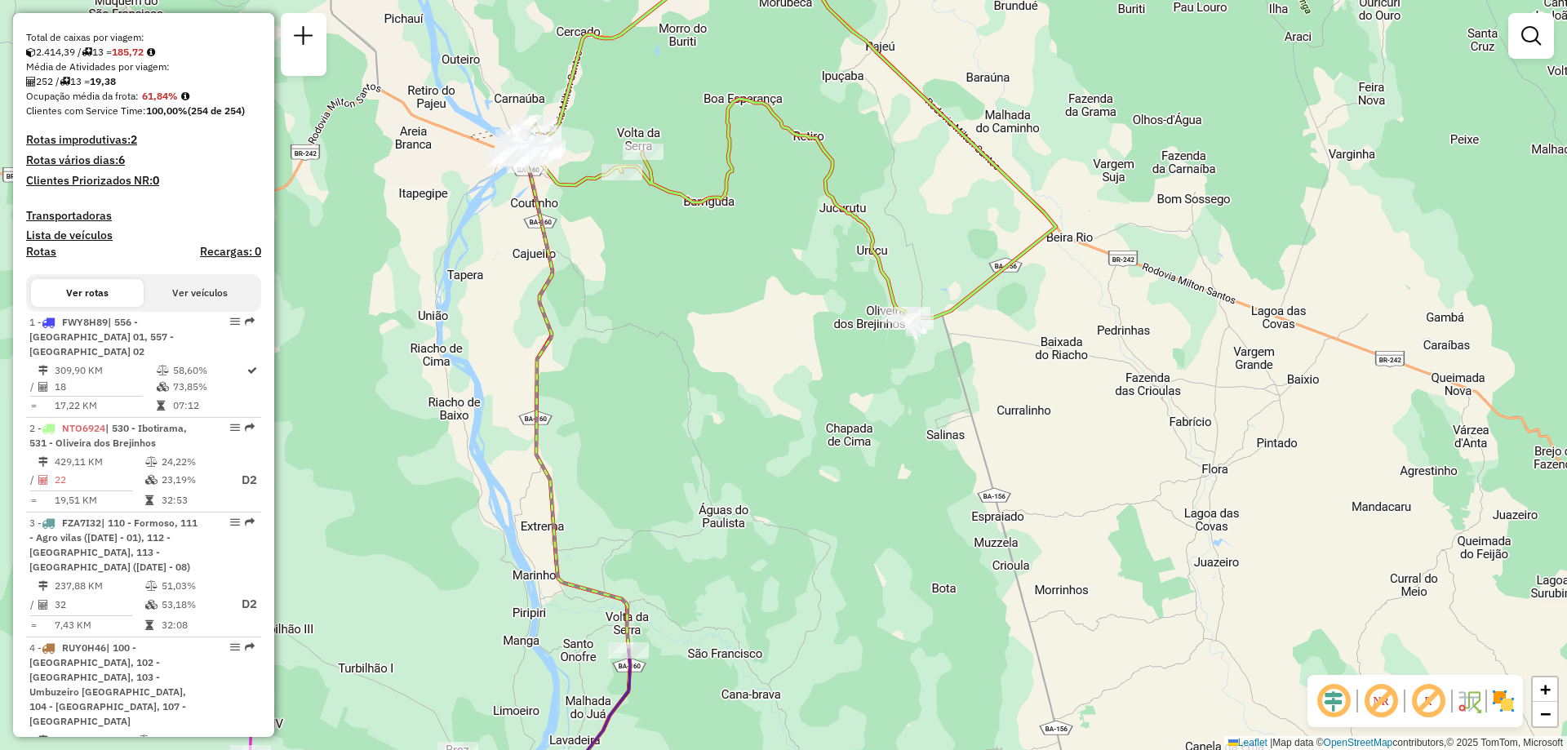
drag, startPoint x: 635, startPoint y: 519, endPoint x: 669, endPoint y: 540, distance: 39.9
click at [678, 540] on div "Janela de atendimento Grade de atendimento Capacidade Transportadoras Veículos …" at bounding box center [783, 375] width 1567 height 750
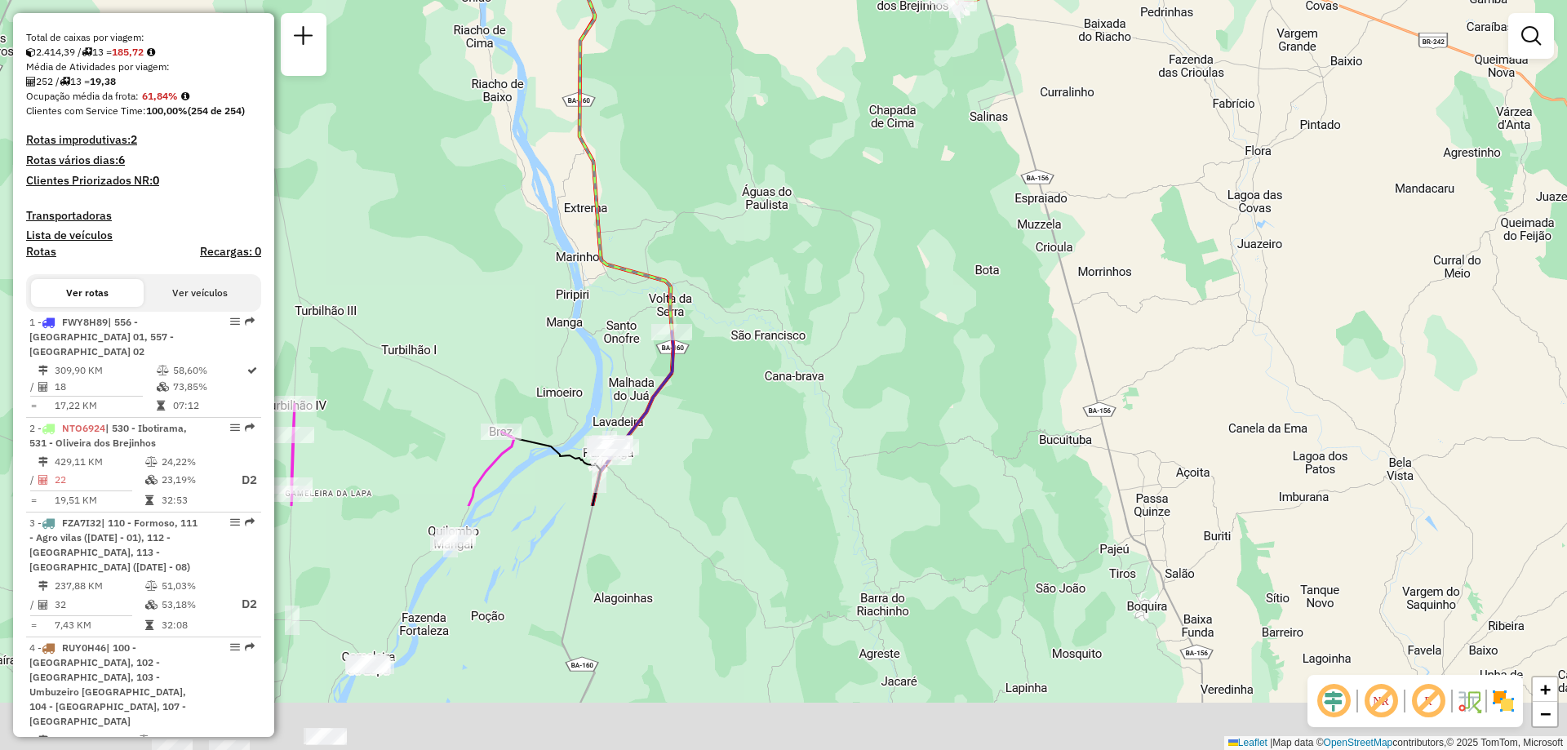
drag, startPoint x: 657, startPoint y: 620, endPoint x: 754, endPoint y: 169, distance: 461.6
click at [753, 171] on div "Janela de atendimento Grade de atendimento Capacidade Transportadoras Veículos …" at bounding box center [783, 375] width 1567 height 750
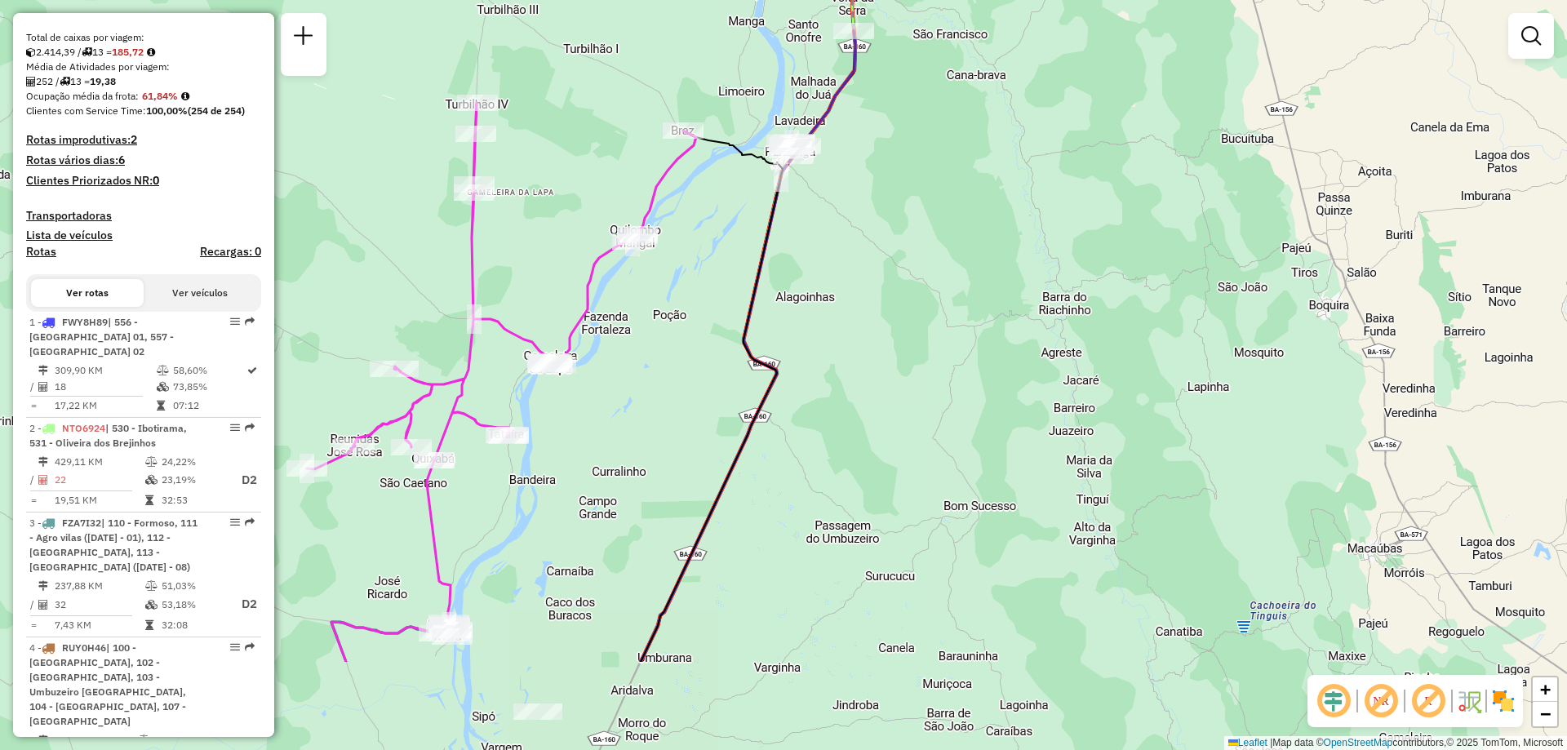
drag, startPoint x: 558, startPoint y: 546, endPoint x: 691, endPoint y: 371, distance: 220.8
click at [685, 382] on div "Janela de atendimento Grade de atendimento Capacidade Transportadoras Veículos …" at bounding box center [783, 375] width 1567 height 750
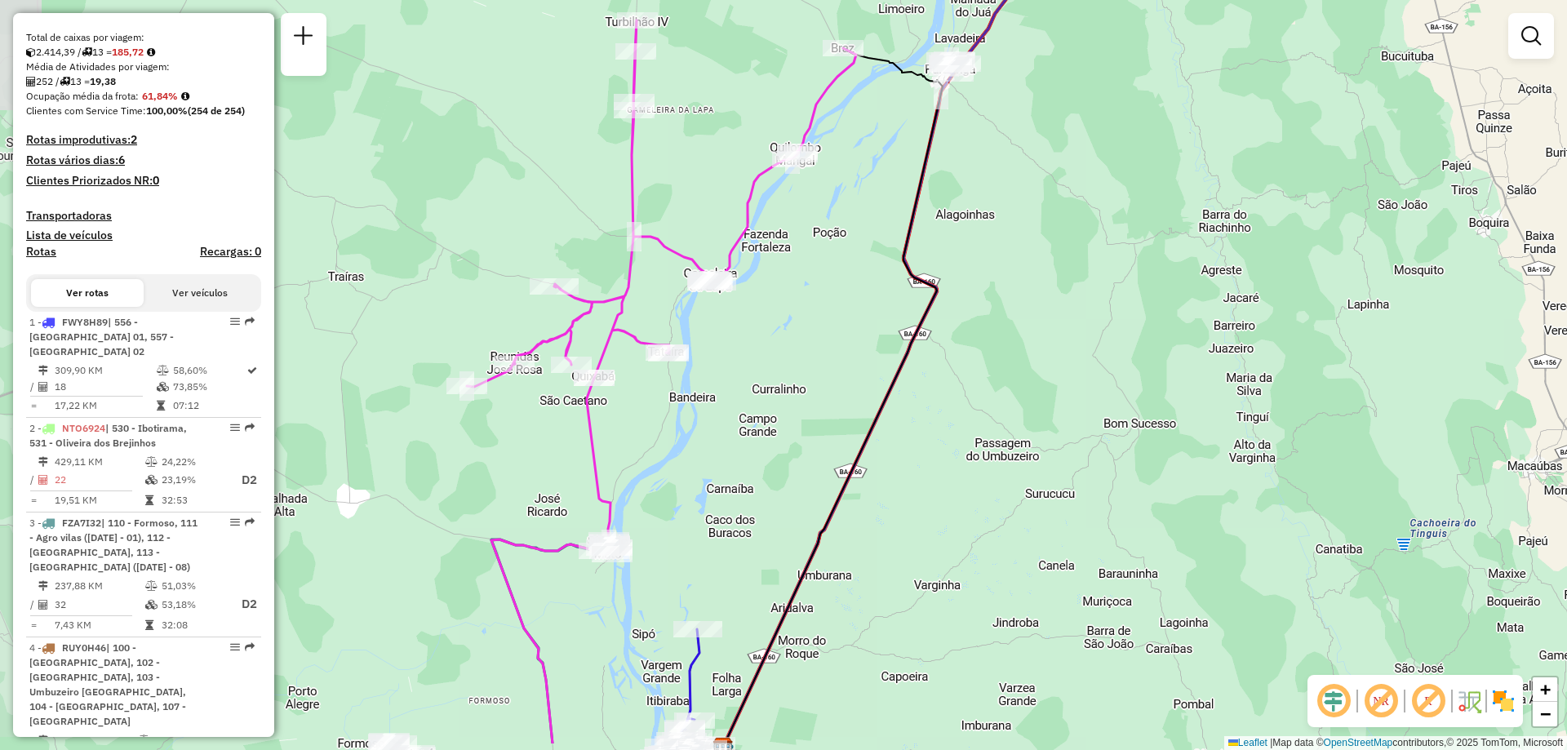
drag, startPoint x: 896, startPoint y: 579, endPoint x: 1021, endPoint y: 456, distance: 176.1
click at [1022, 457] on div "Janela de atendimento Grade de atendimento Capacidade Transportadoras Veículos …" at bounding box center [783, 375] width 1567 height 750
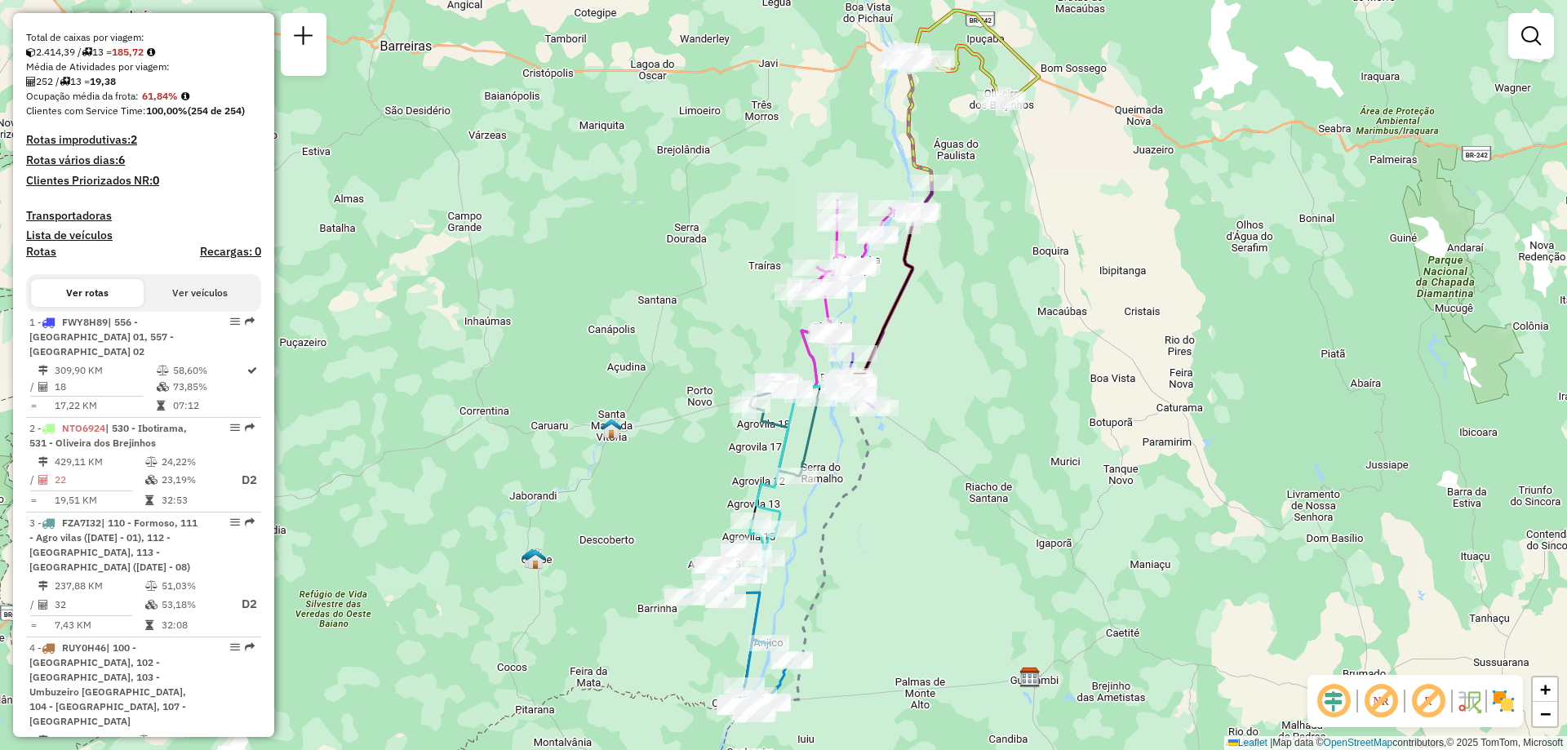
drag, startPoint x: 1101, startPoint y: 501, endPoint x: 1055, endPoint y: 380, distance: 130.2
click at [1055, 380] on div "Janela de atendimento Grade de atendimento Capacidade Transportadoras Veículos …" at bounding box center [783, 375] width 1567 height 750
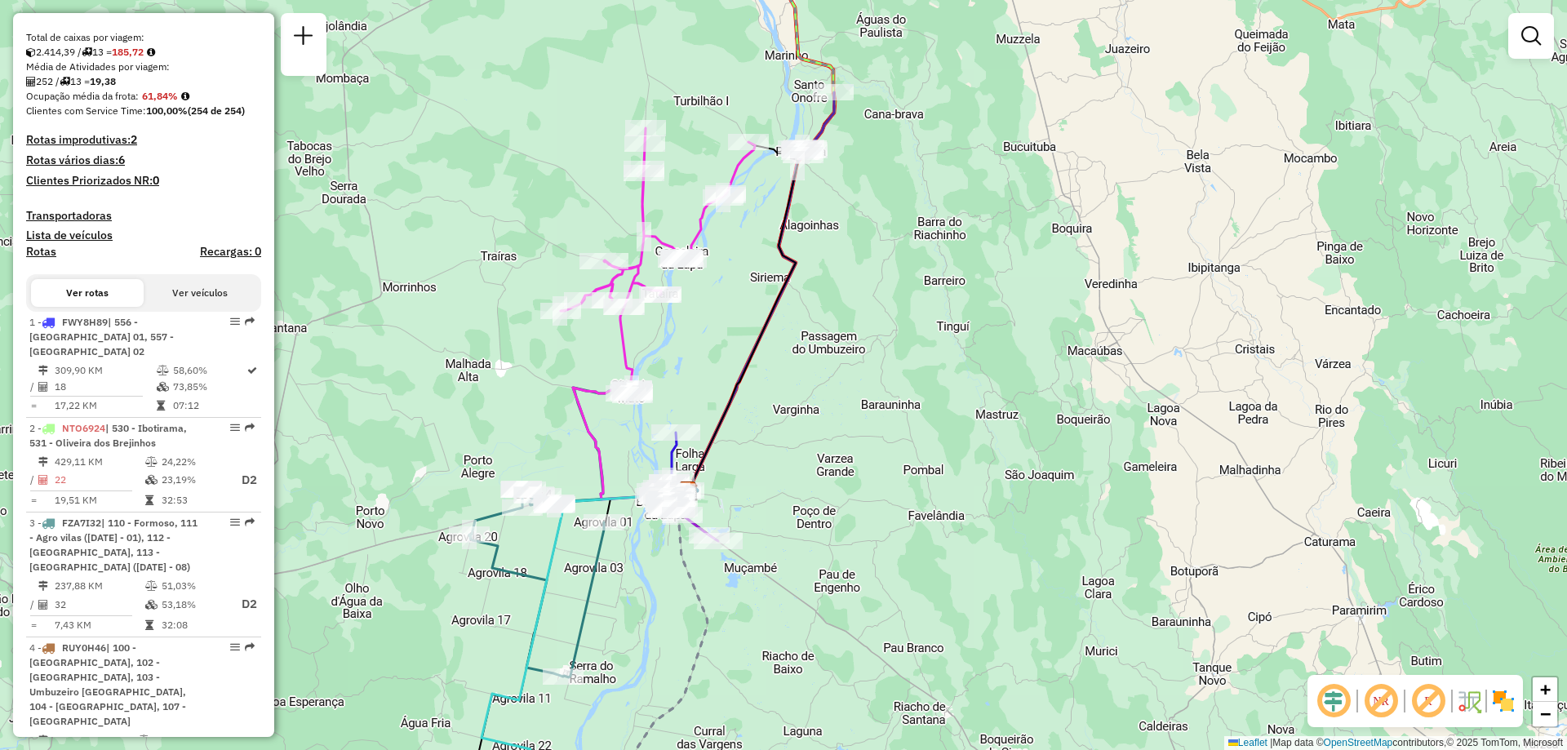
drag, startPoint x: 935, startPoint y: 367, endPoint x: 1022, endPoint y: 437, distance: 111.6
click at [1022, 437] on div "Janela de atendimento Grade de atendimento Capacidade Transportadoras Veículos …" at bounding box center [783, 375] width 1567 height 750
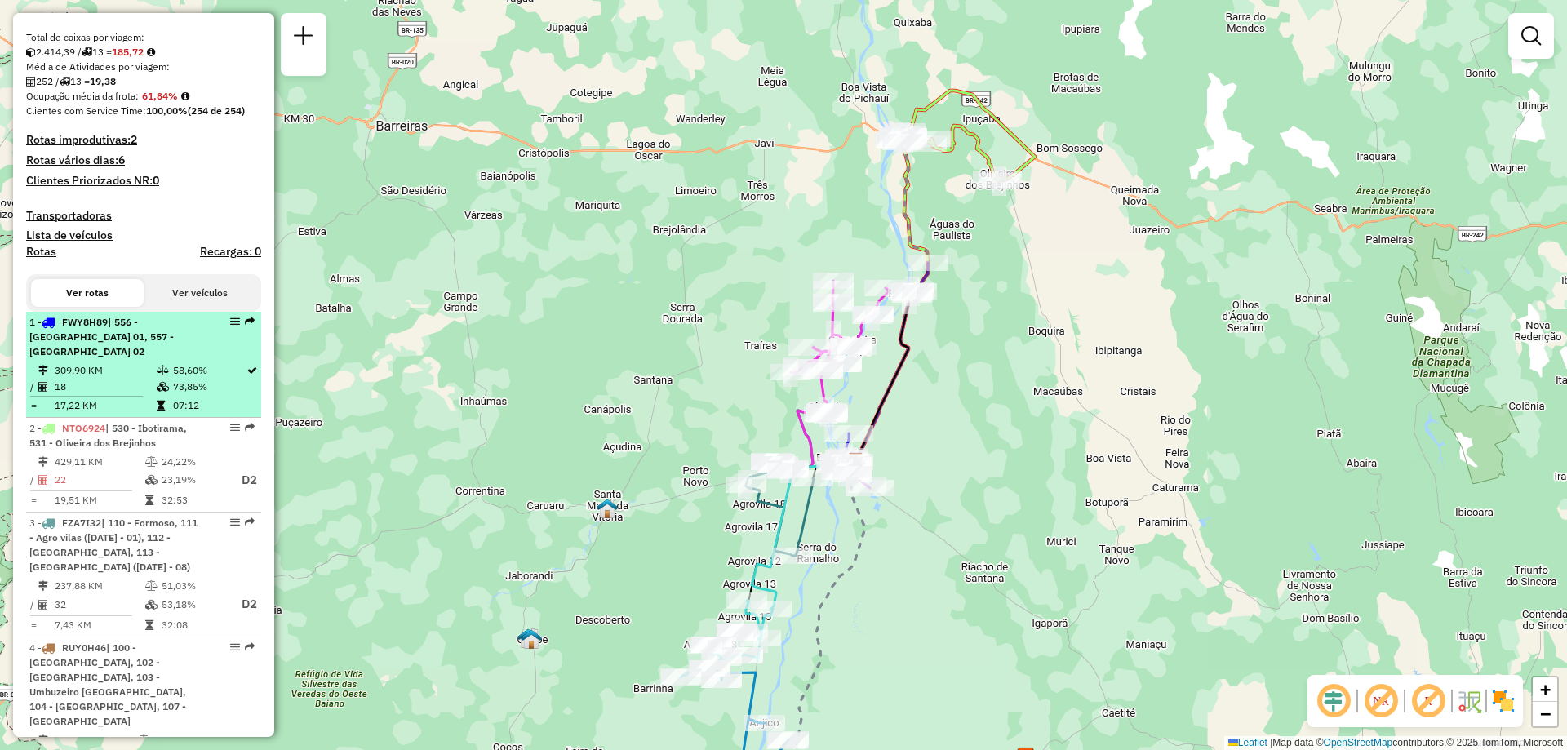
click at [91, 345] on span "| 556 - [GEOGRAPHIC_DATA] 01, 557 - [GEOGRAPHIC_DATA] 02" at bounding box center [101, 337] width 144 height 42
select select "**********"
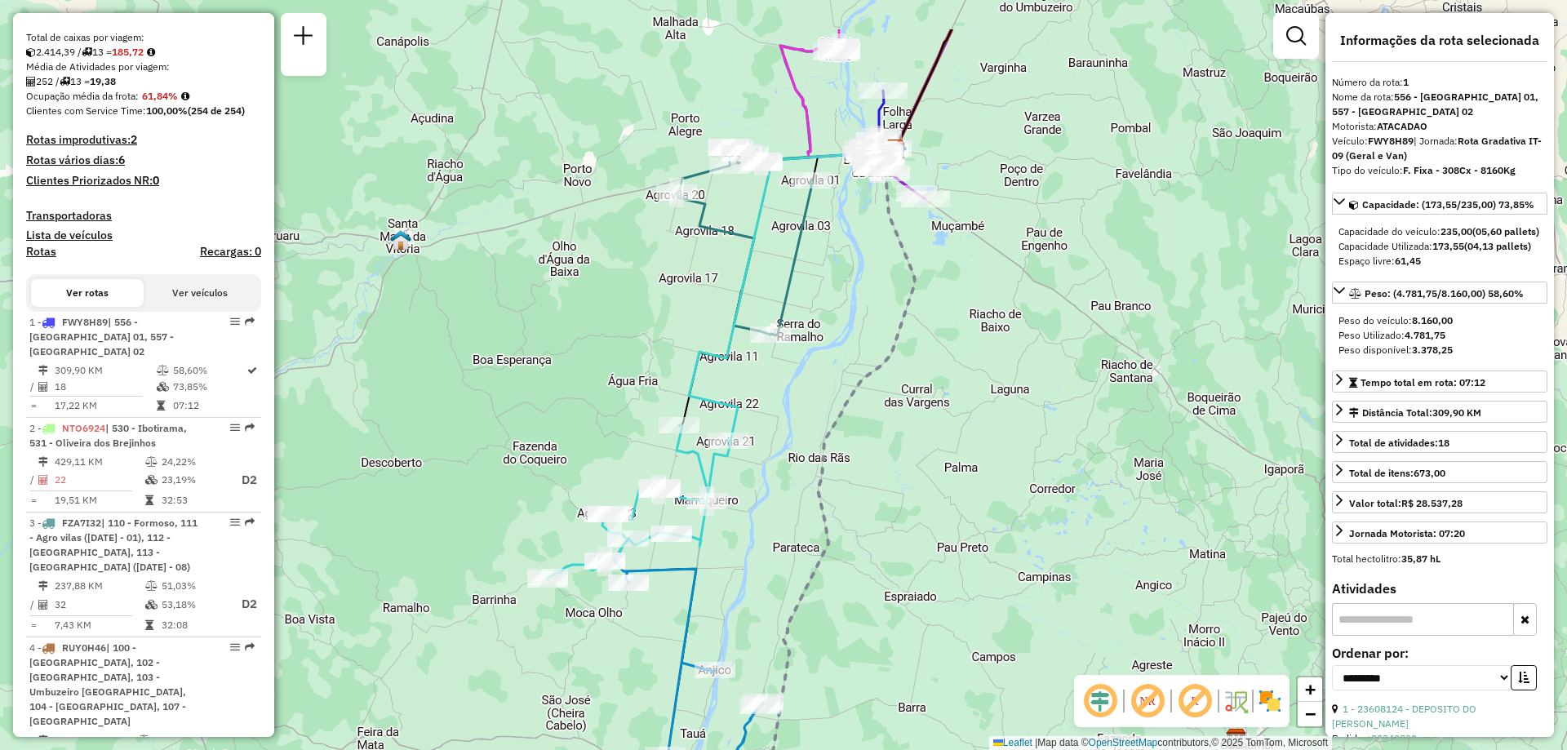
drag, startPoint x: 826, startPoint y: 312, endPoint x: 827, endPoint y: 402, distance: 90.6
click at [827, 402] on div "Janela de atendimento Grade de atendimento Capacidade Transportadoras Veículos …" at bounding box center [783, 375] width 1567 height 750
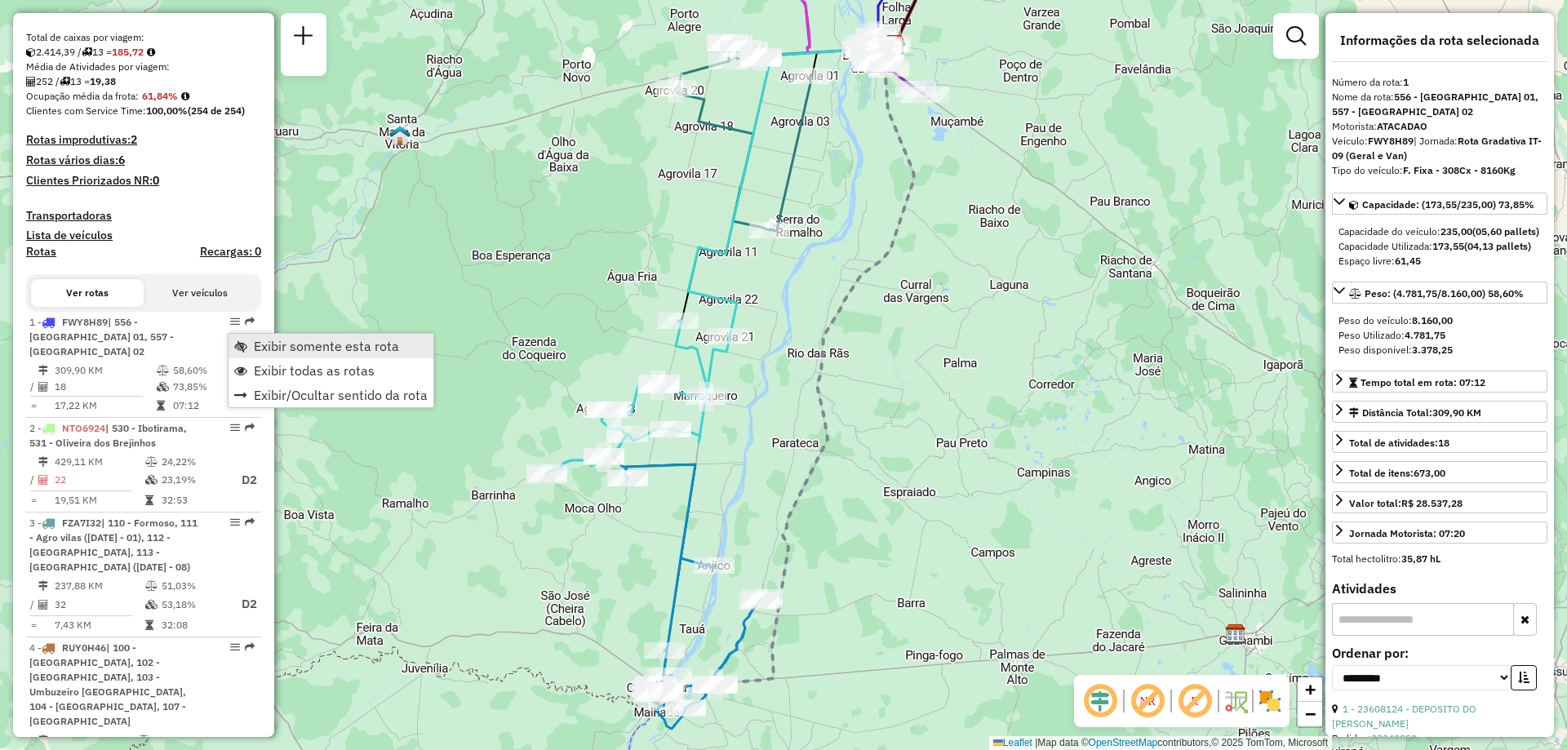
click at [288, 346] on span "Exibir somente esta rota" at bounding box center [326, 346] width 145 height 13
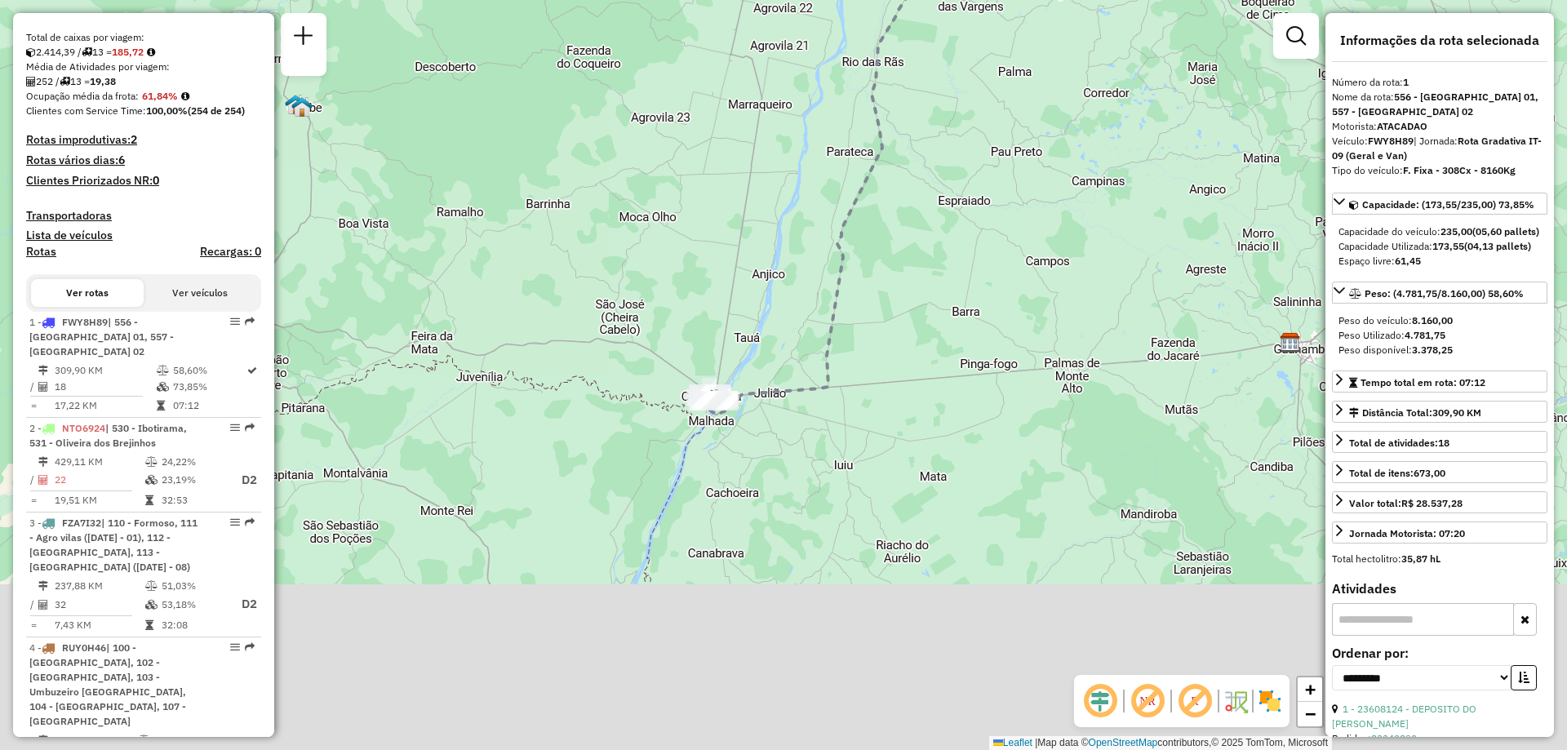
drag, startPoint x: 767, startPoint y: 625, endPoint x: 824, endPoint y: 356, distance: 275.2
click at [824, 356] on icon at bounding box center [838, 83] width 261 height 661
